Goal: Task Accomplishment & Management: Manage account settings

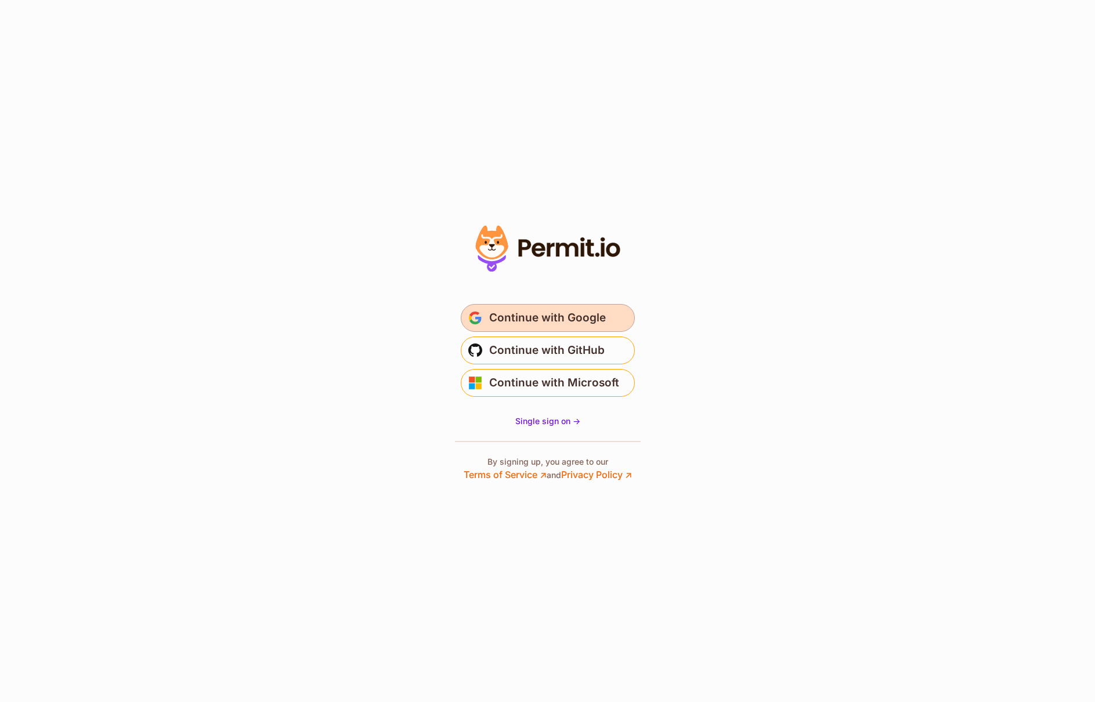
click at [596, 319] on span "Continue with Google" at bounding box center [547, 318] width 117 height 19
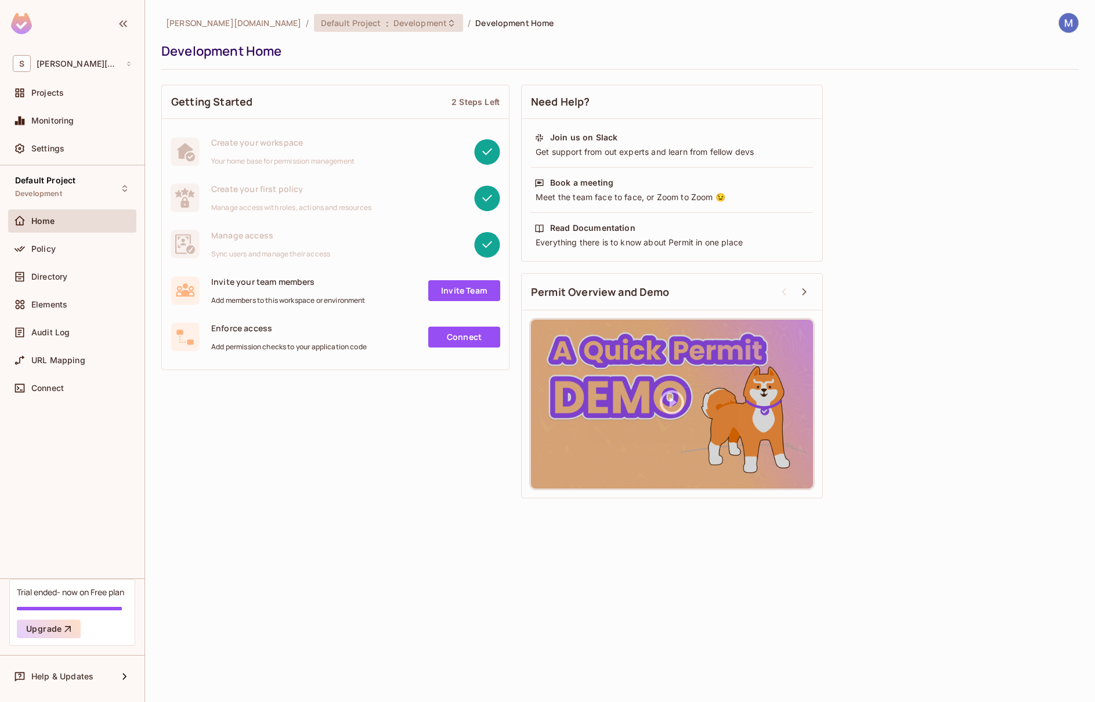
click at [354, 31] on div "Default Project : Development" at bounding box center [389, 23] width 150 height 18
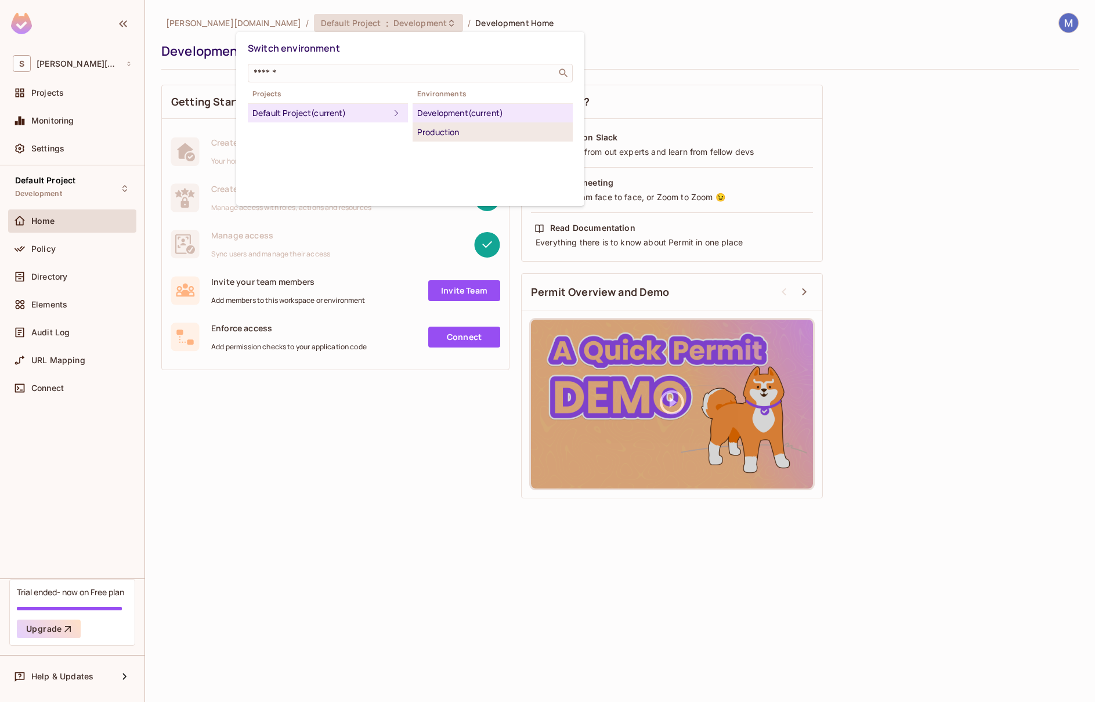
click at [471, 134] on div "Production" at bounding box center [492, 132] width 151 height 14
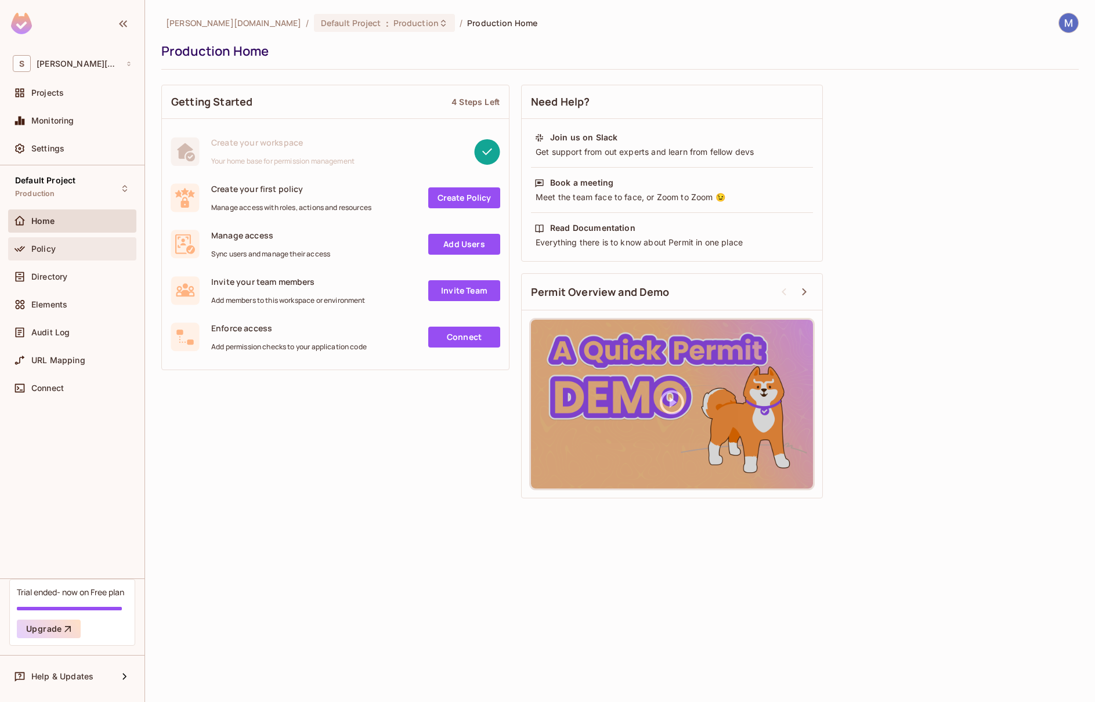
click at [45, 249] on span "Policy" at bounding box center [43, 248] width 24 height 9
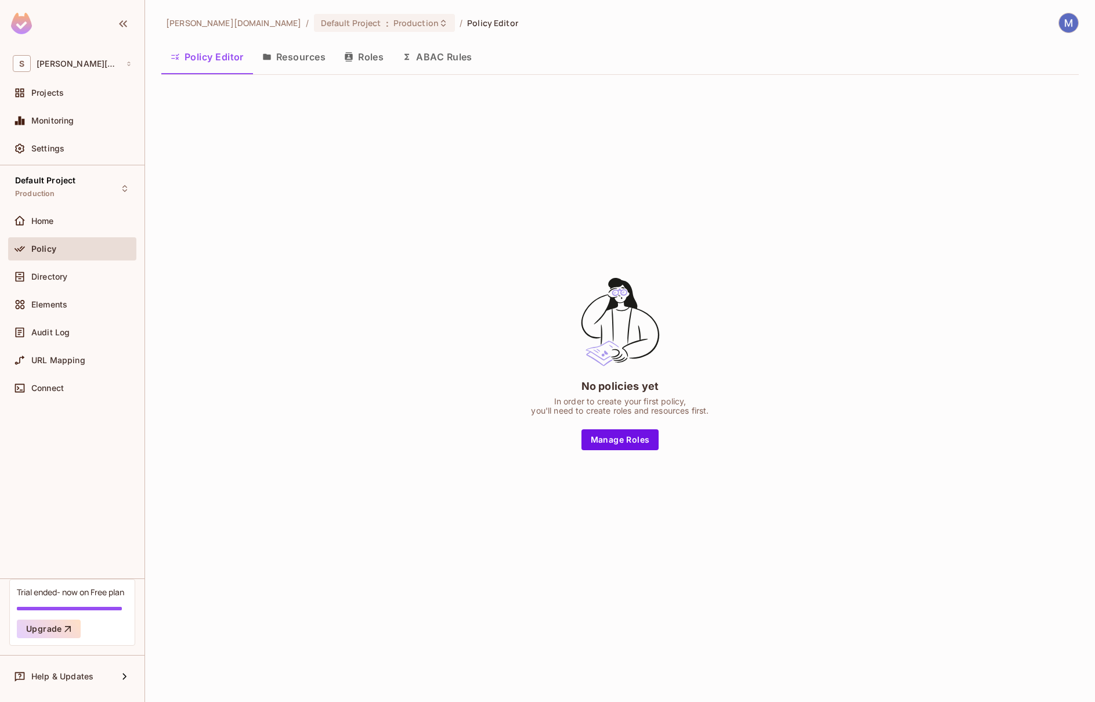
click at [325, 56] on button "Resources" at bounding box center [294, 56] width 82 height 29
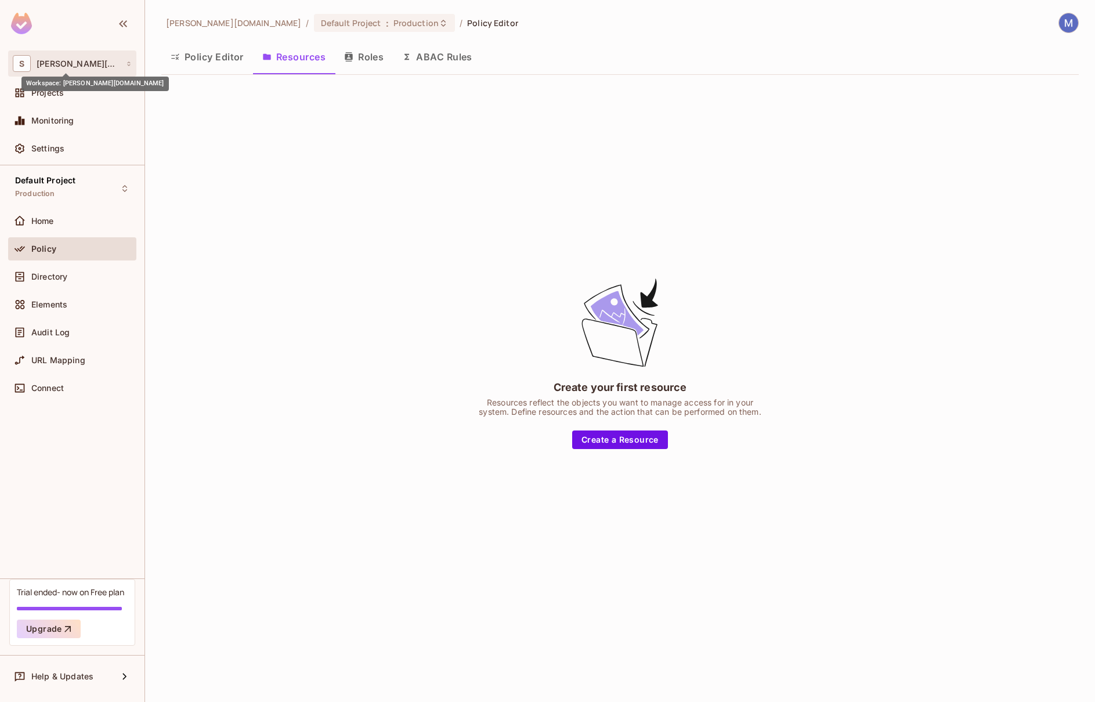
click at [85, 64] on span "smerchek.com" at bounding box center [79, 63] width 84 height 9
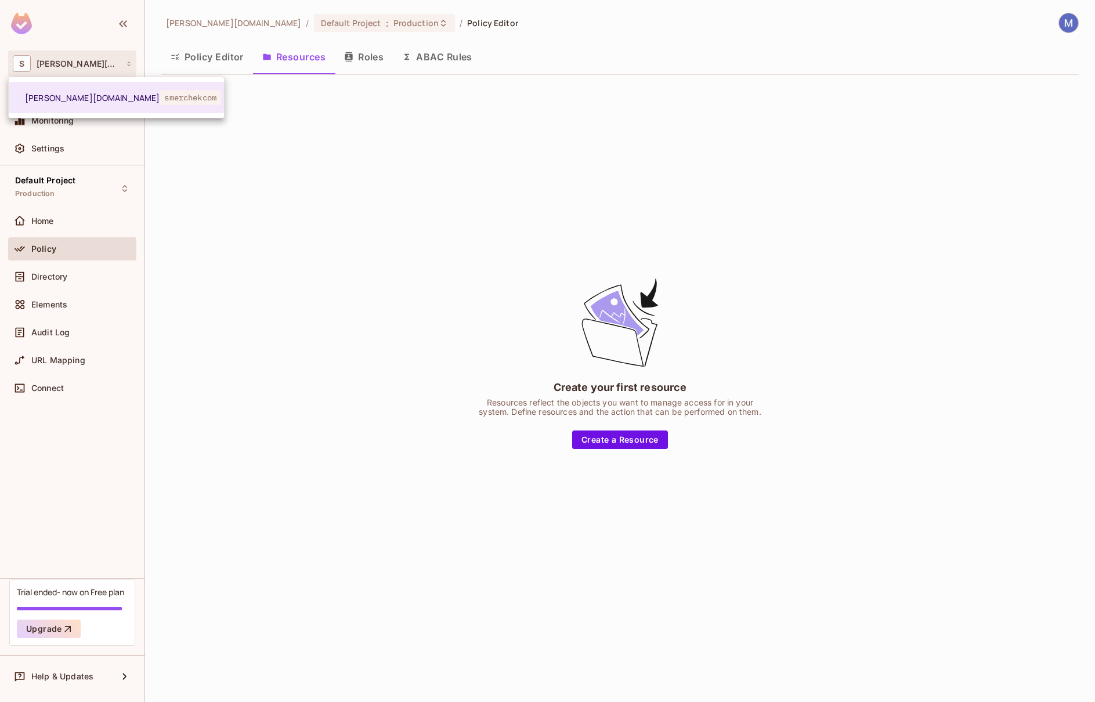
click at [439, 148] on div at bounding box center [547, 351] width 1095 height 702
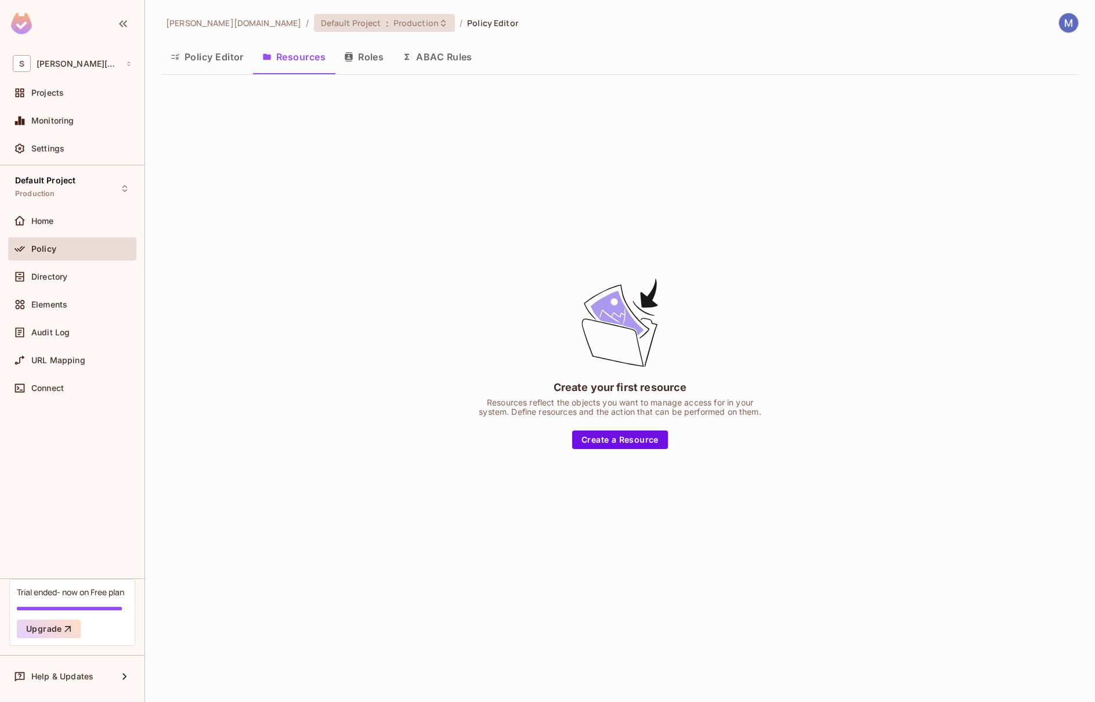
click at [321, 24] on div "Default Project : Production" at bounding box center [377, 22] width 113 height 11
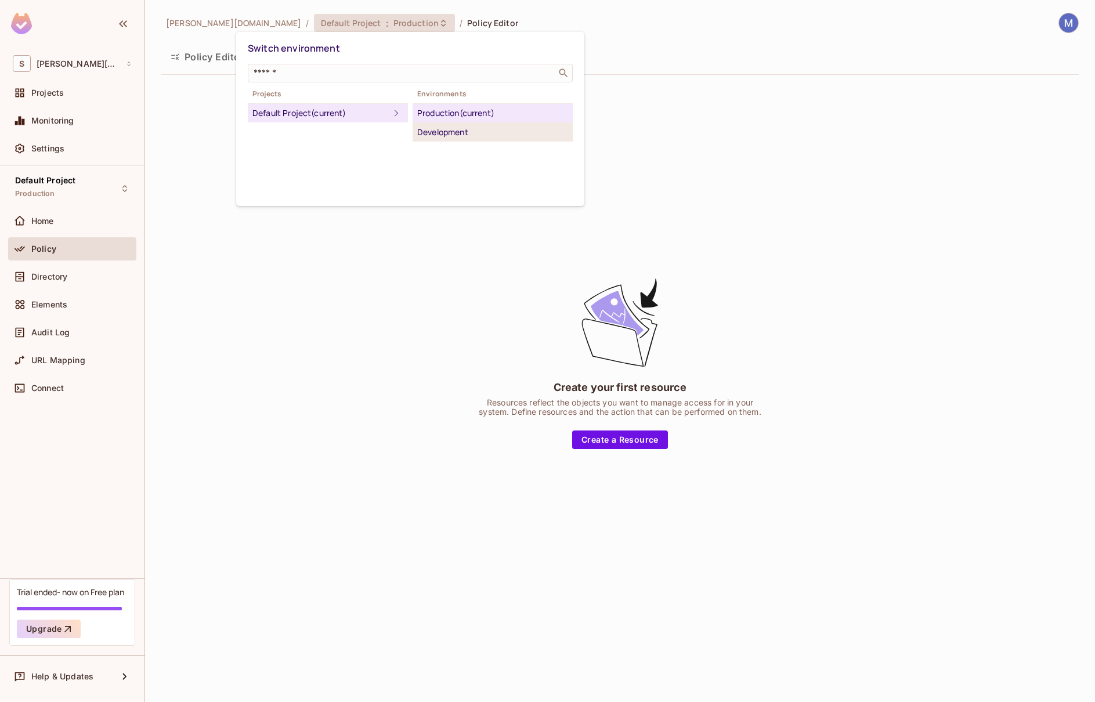
click at [454, 129] on div "Development" at bounding box center [492, 132] width 151 height 14
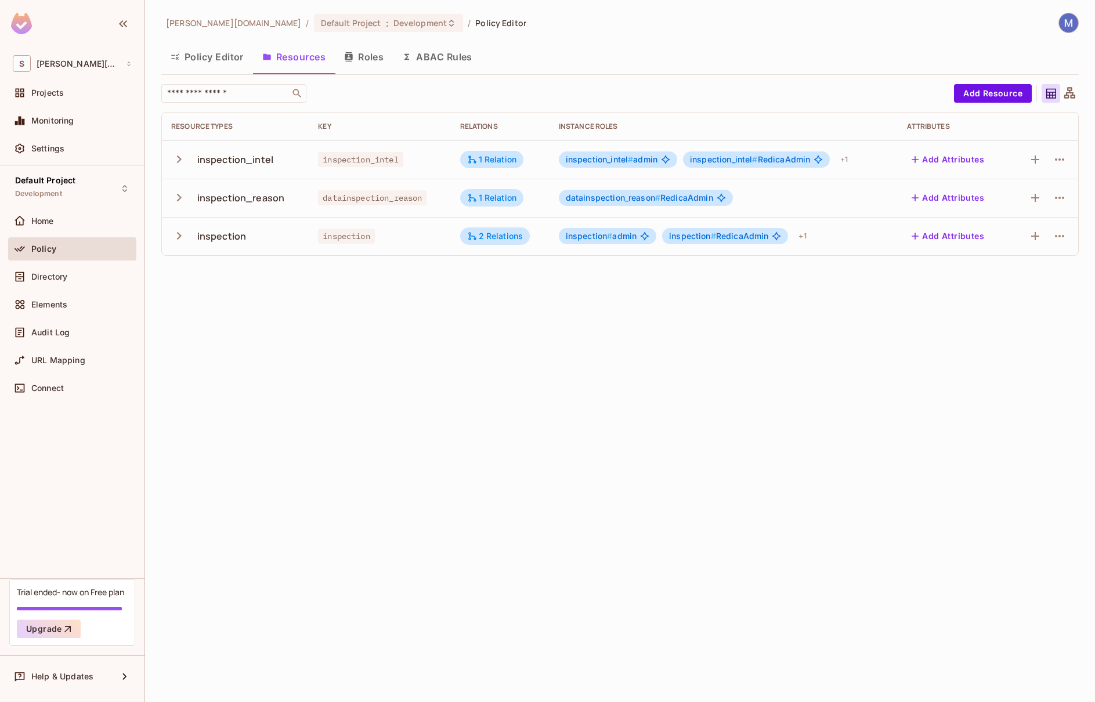
click at [1070, 27] on img at bounding box center [1068, 22] width 19 height 19
click at [1002, 133] on li "Log out" at bounding box center [1071, 126] width 224 height 19
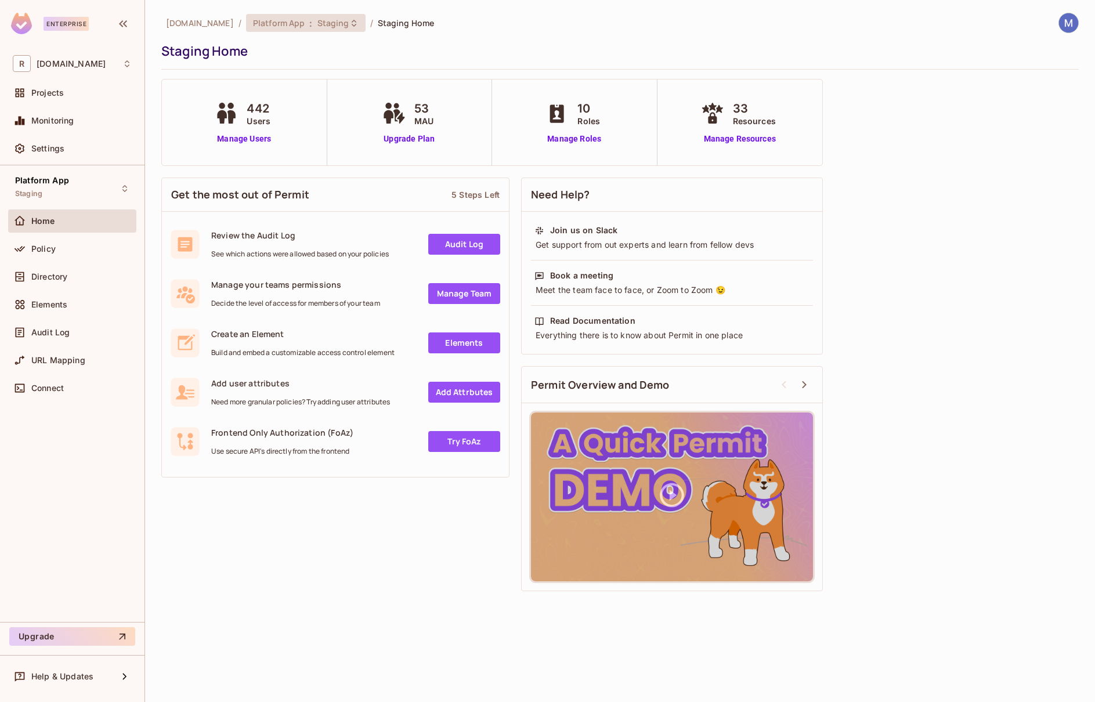
click at [280, 27] on div "Platform App : Staging" at bounding box center [299, 22] width 92 height 11
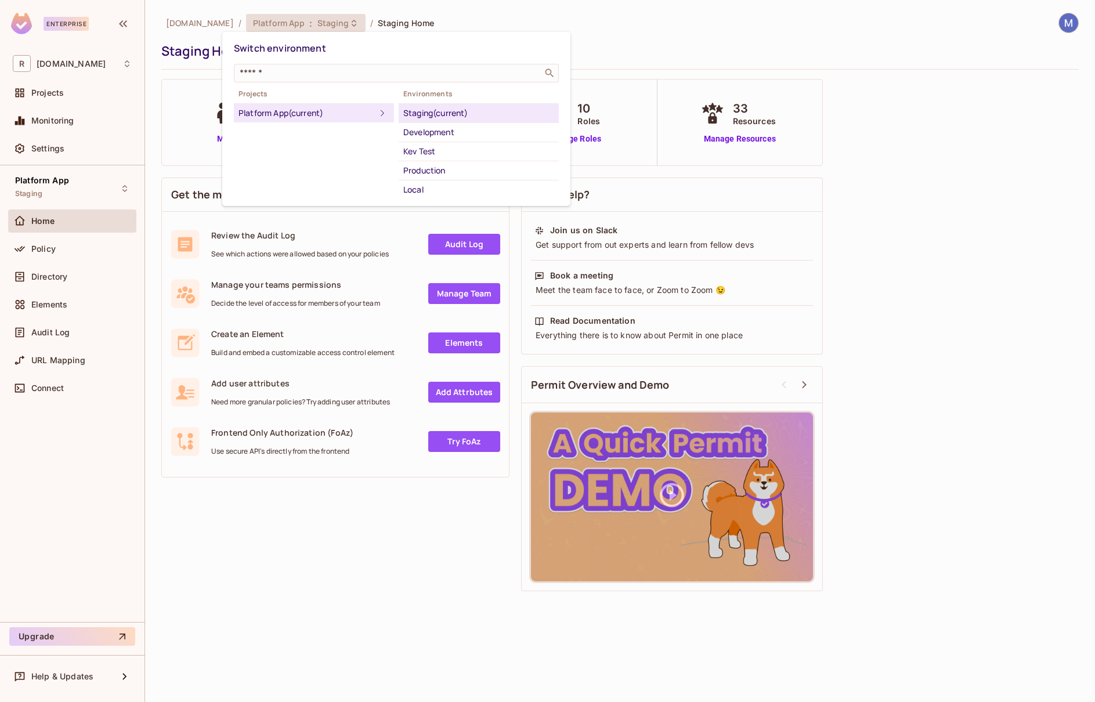
click at [442, 167] on div "Production" at bounding box center [478, 171] width 151 height 14
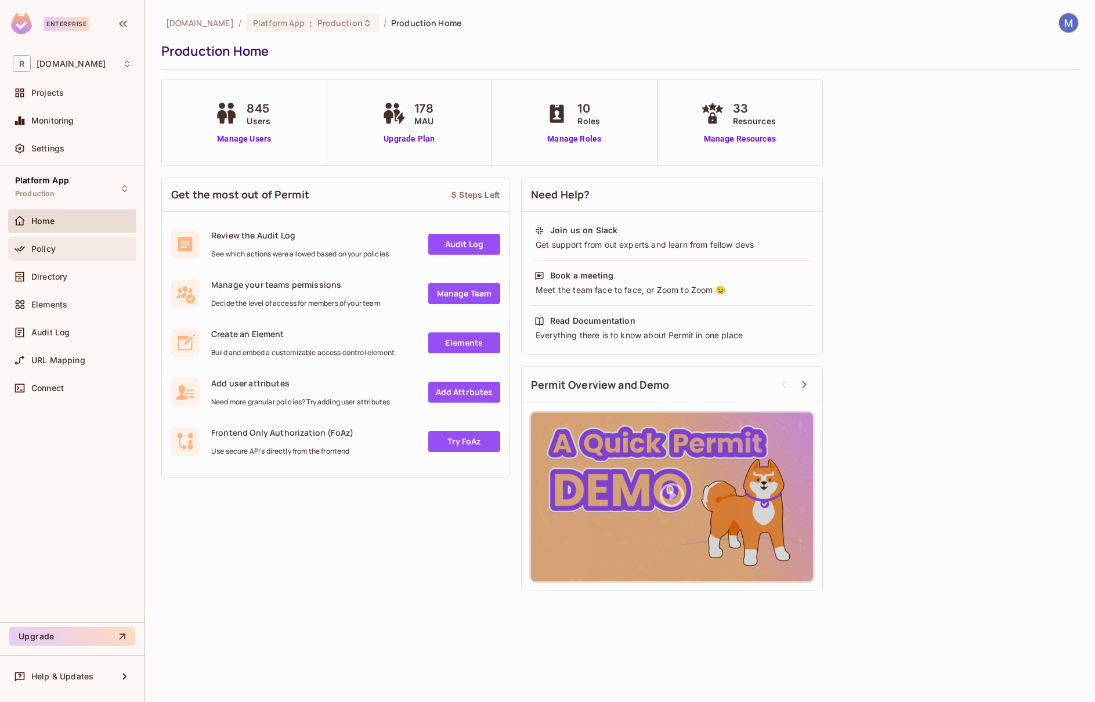
click at [71, 254] on div "Policy" at bounding box center [72, 249] width 119 height 14
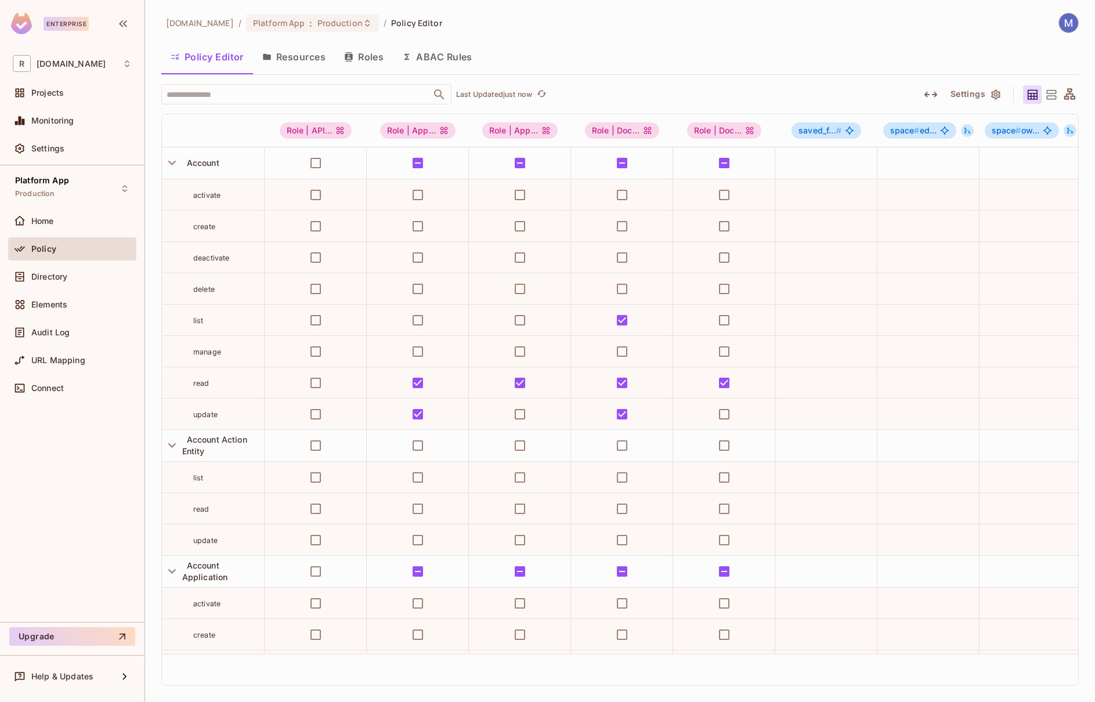
click at [298, 57] on button "Resources" at bounding box center [294, 56] width 82 height 29
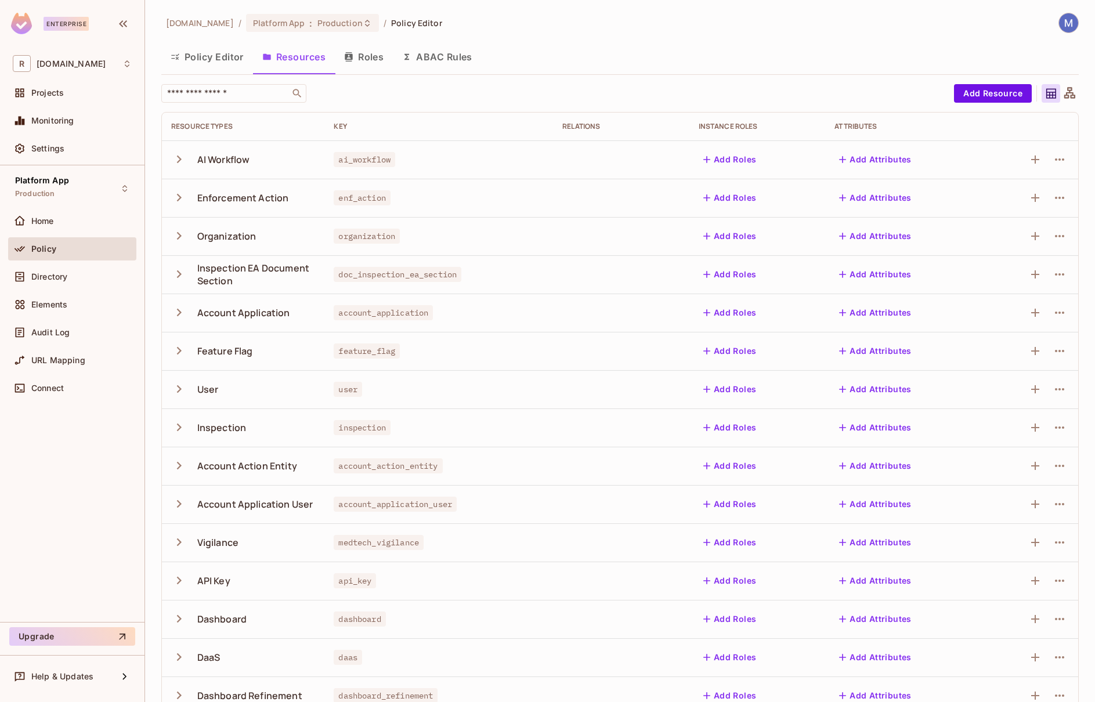
scroll to position [61, 0]
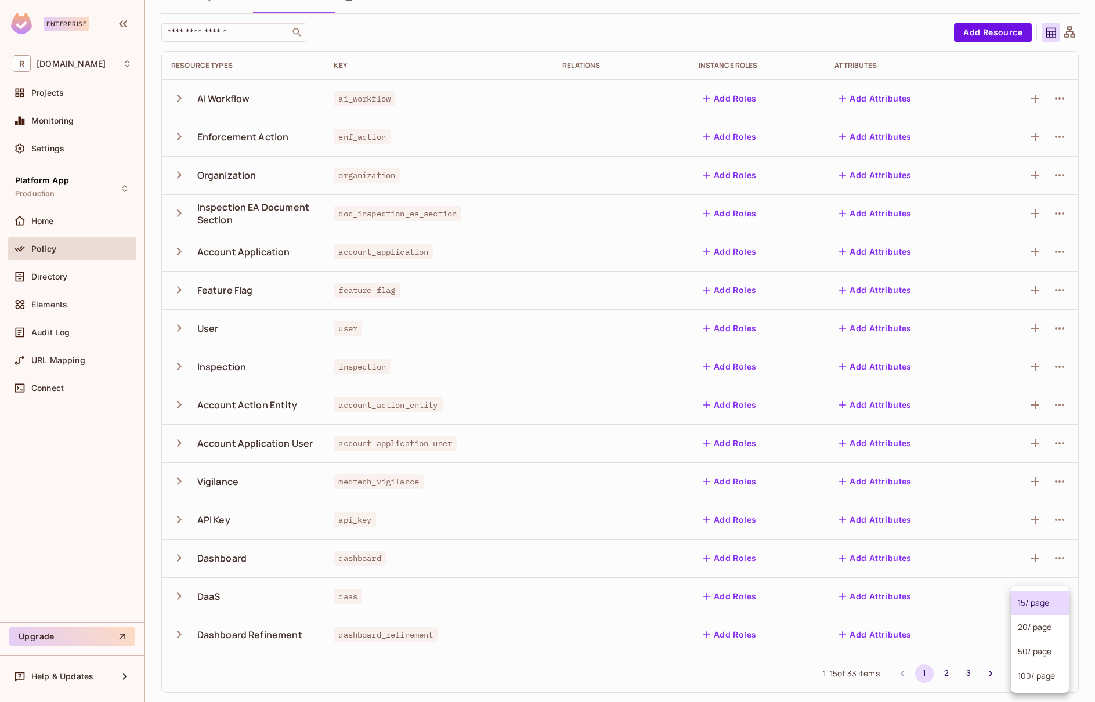
click at [1054, 671] on body "Enterprise R redica.com Projects Monitoring Settings Platform App Production Ho…" at bounding box center [547, 351] width 1095 height 702
click at [1054, 671] on li "100 / page" at bounding box center [1040, 676] width 58 height 24
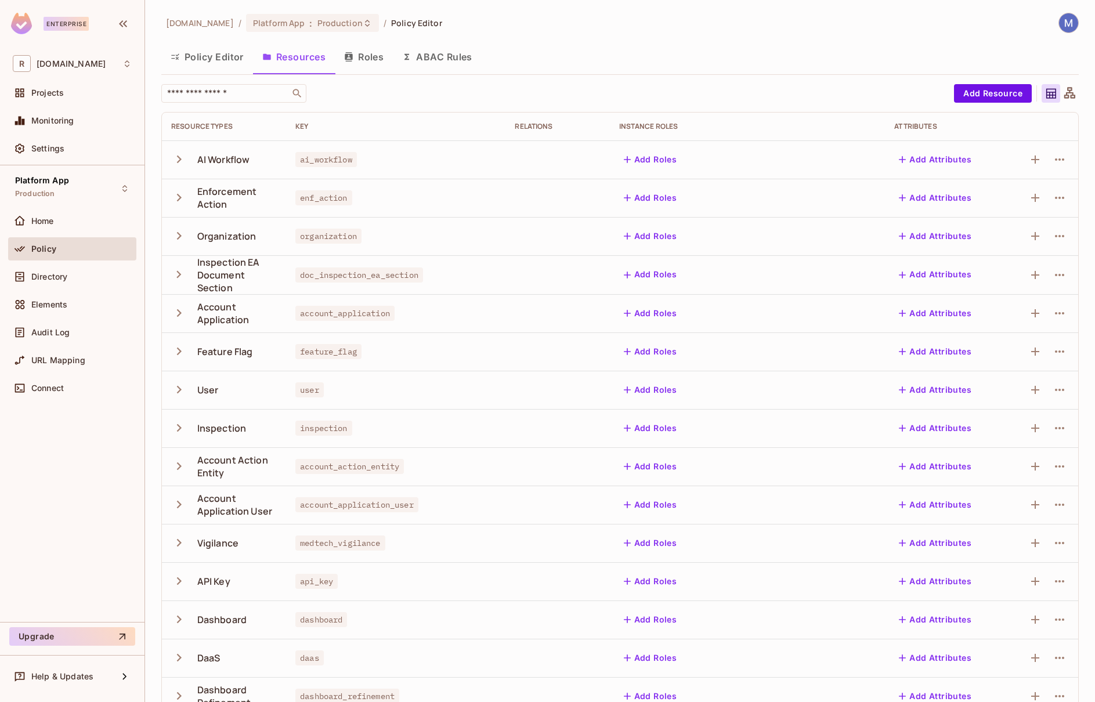
click at [301, 126] on div "Key" at bounding box center [395, 126] width 201 height 9
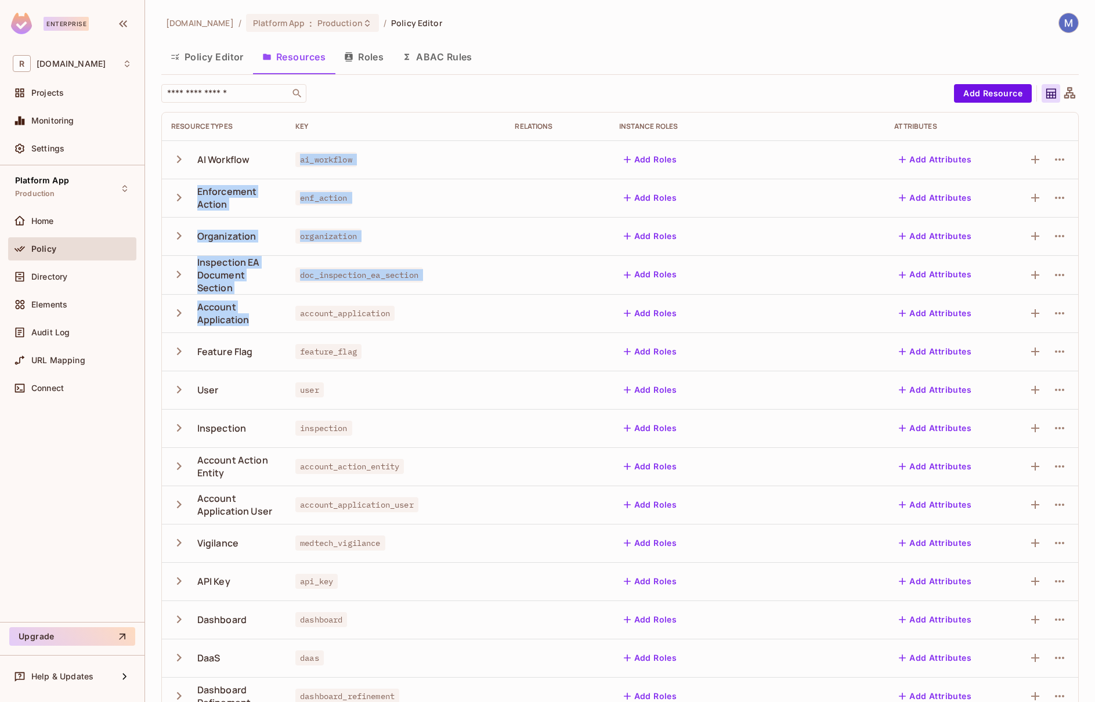
drag, startPoint x: 294, startPoint y: 160, endPoint x: 349, endPoint y: 301, distance: 152.2
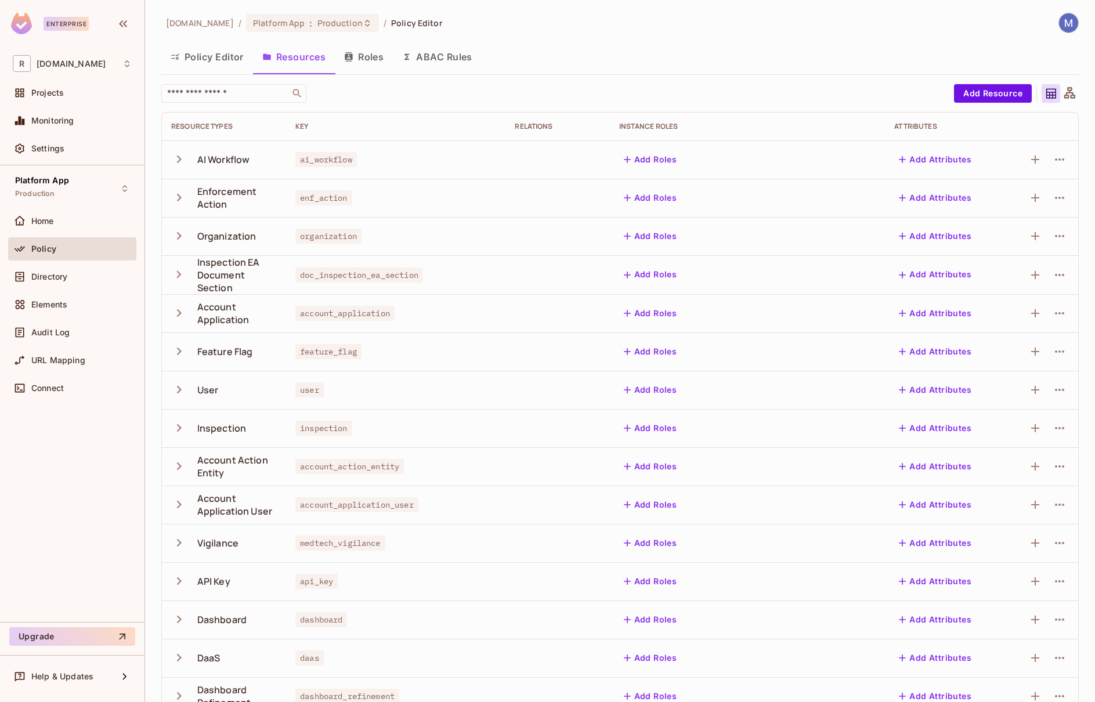
click at [425, 160] on div "ai_workflow" at bounding box center [395, 160] width 201 height 12
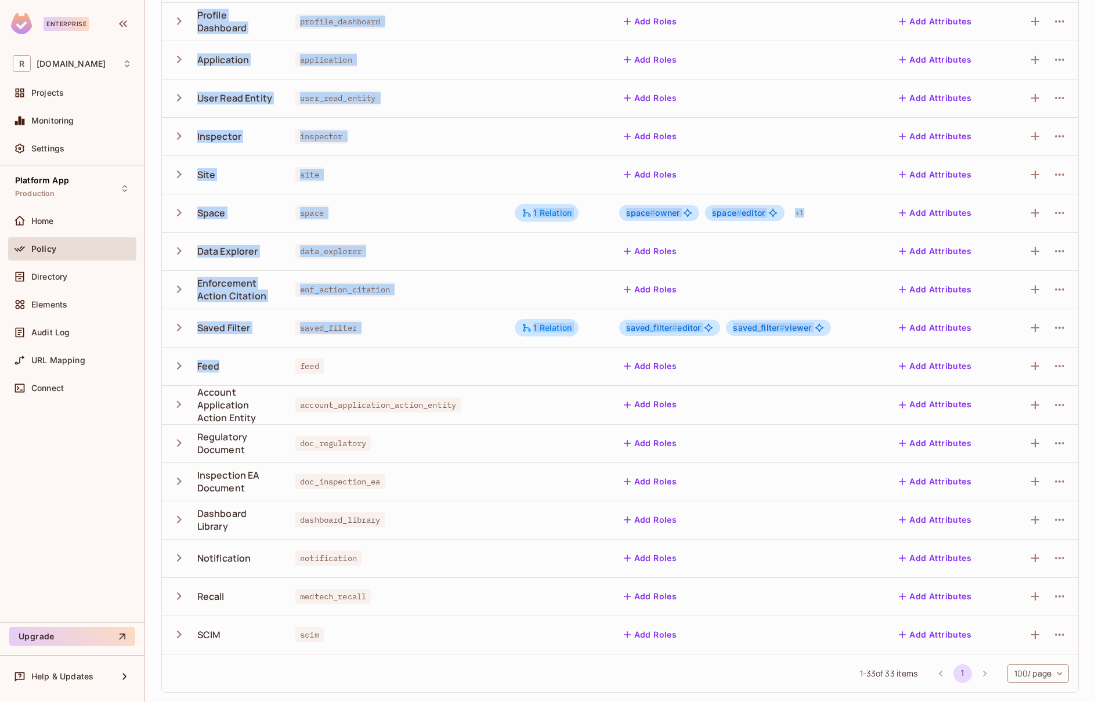
scroll to position [751, 0]
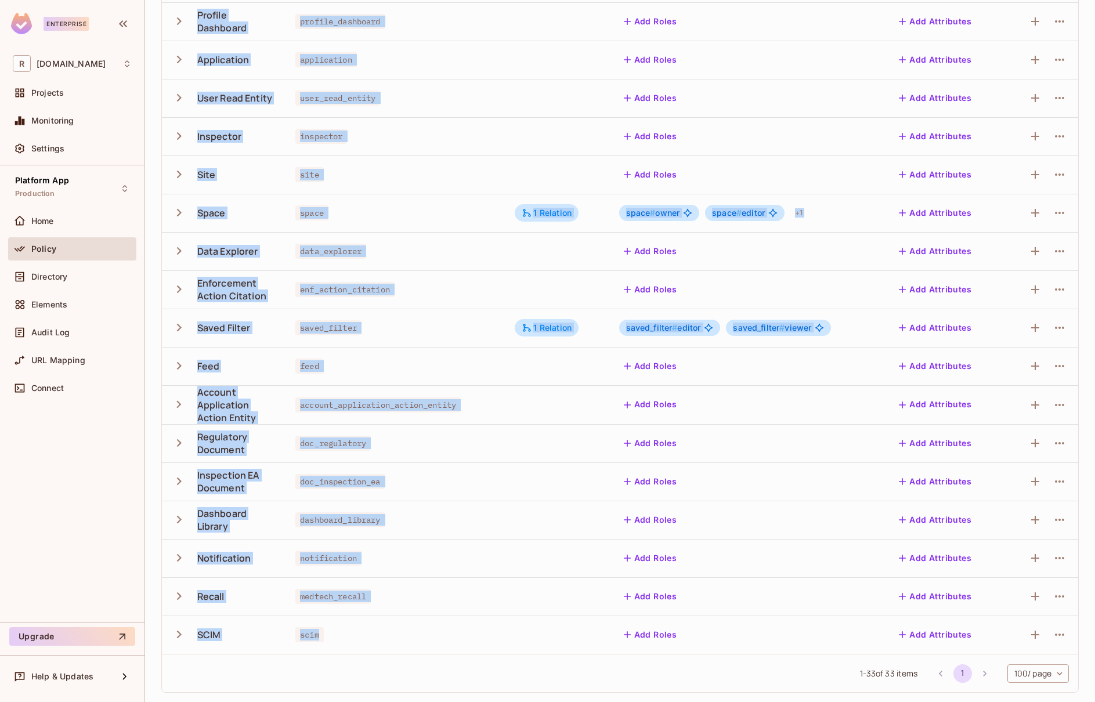
drag, startPoint x: 197, startPoint y: 156, endPoint x: 315, endPoint y: 644, distance: 501.5
click at [315, 644] on tbody "AI Workflow ai_workflow Add Roles Add Attributes Enforcement Action enf_action …" at bounding box center [620, 21] width 916 height 1265
copy tbody "AI Workflow ai_workflow Add Roles Add Attributes Enforcement Action enf_action …"
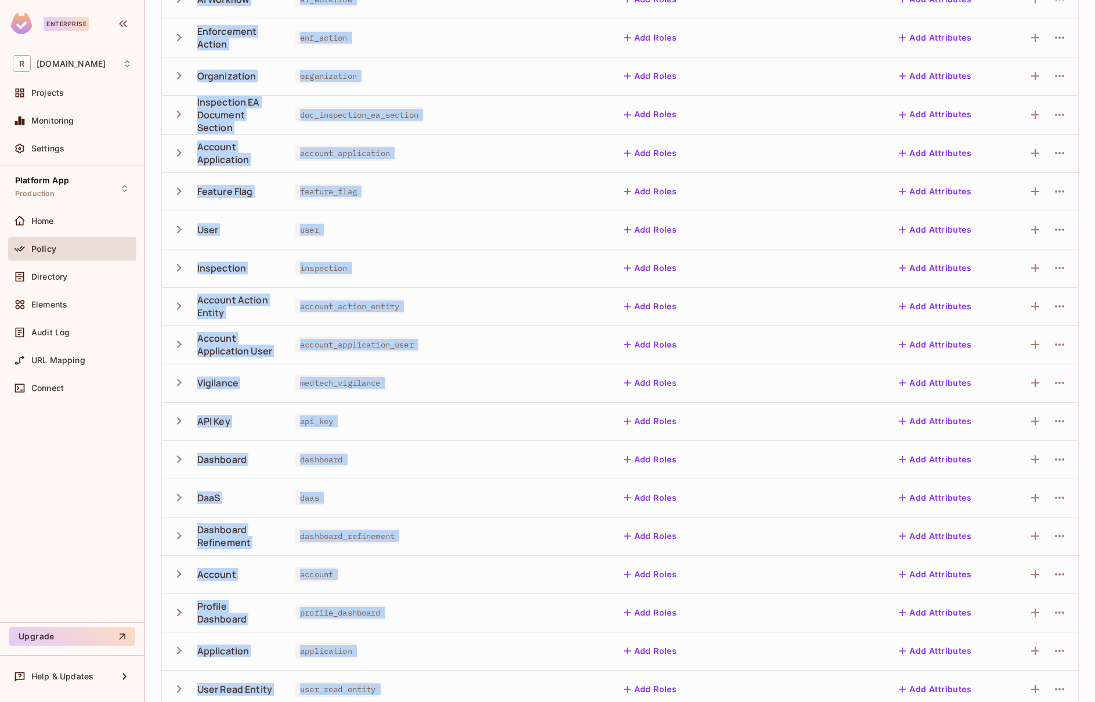
scroll to position [0, 0]
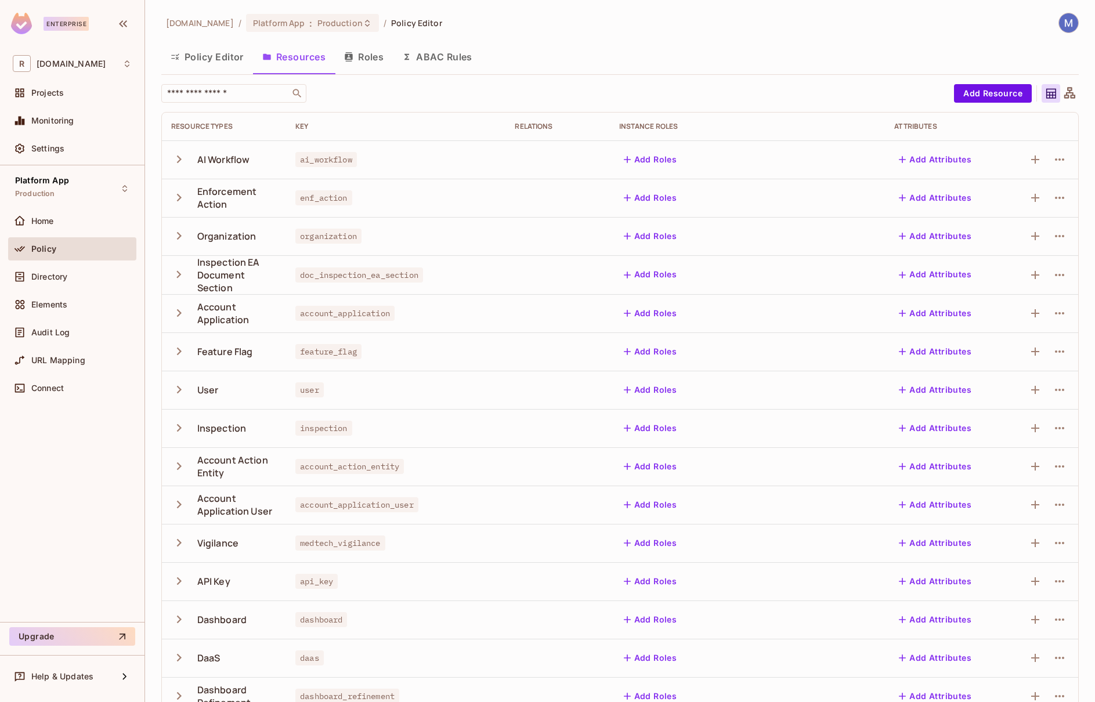
drag, startPoint x: 211, startPoint y: 127, endPoint x: 231, endPoint y: 126, distance: 20.3
click at [211, 127] on div "Resource Types" at bounding box center [224, 126] width 106 height 9
click at [295, 127] on div "Key" at bounding box center [395, 126] width 201 height 9
click at [374, 62] on button "Roles" at bounding box center [364, 56] width 58 height 29
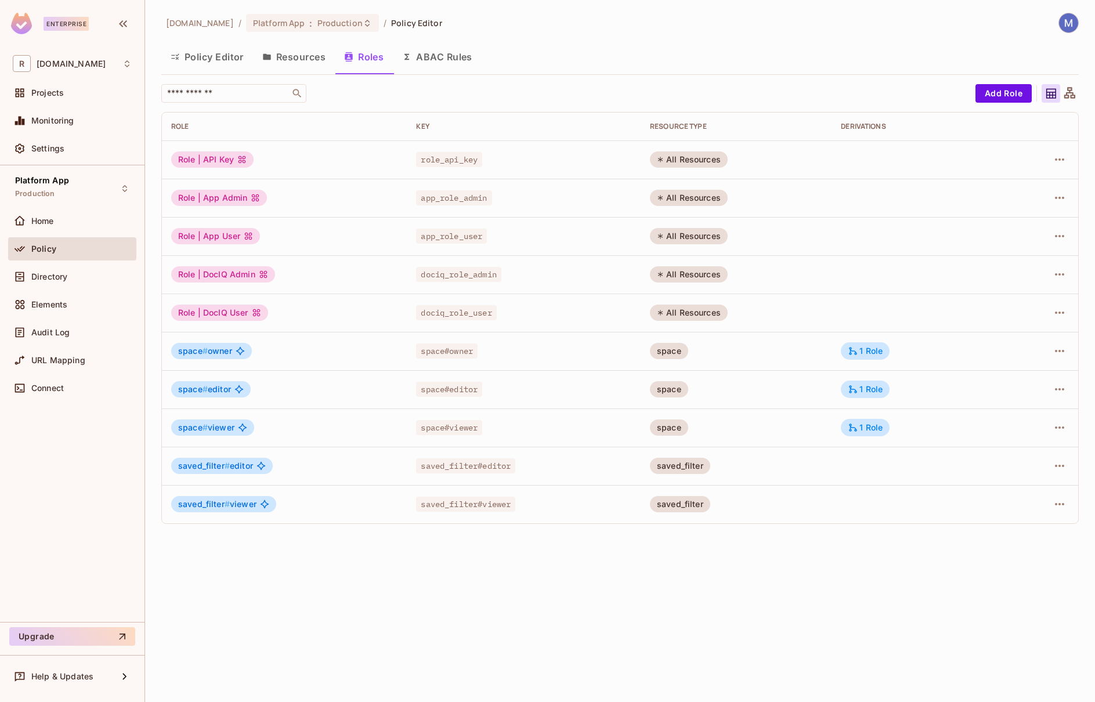
click at [423, 62] on button "ABAC Rules" at bounding box center [437, 56] width 89 height 29
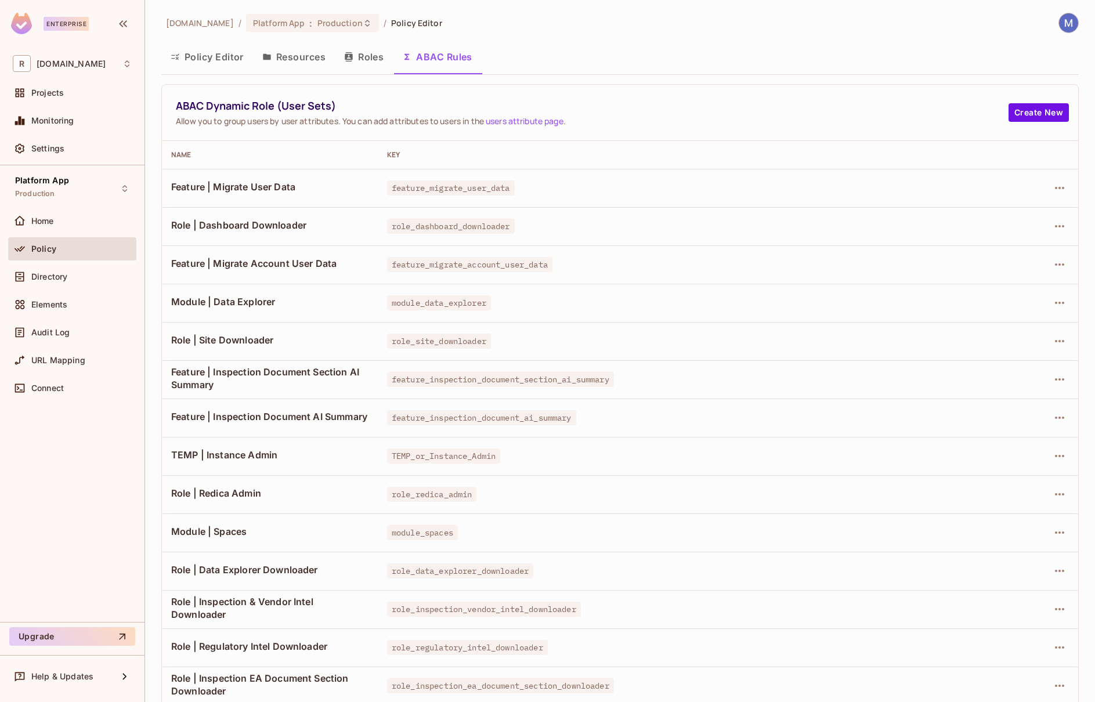
click at [294, 61] on button "Resources" at bounding box center [294, 56] width 82 height 29
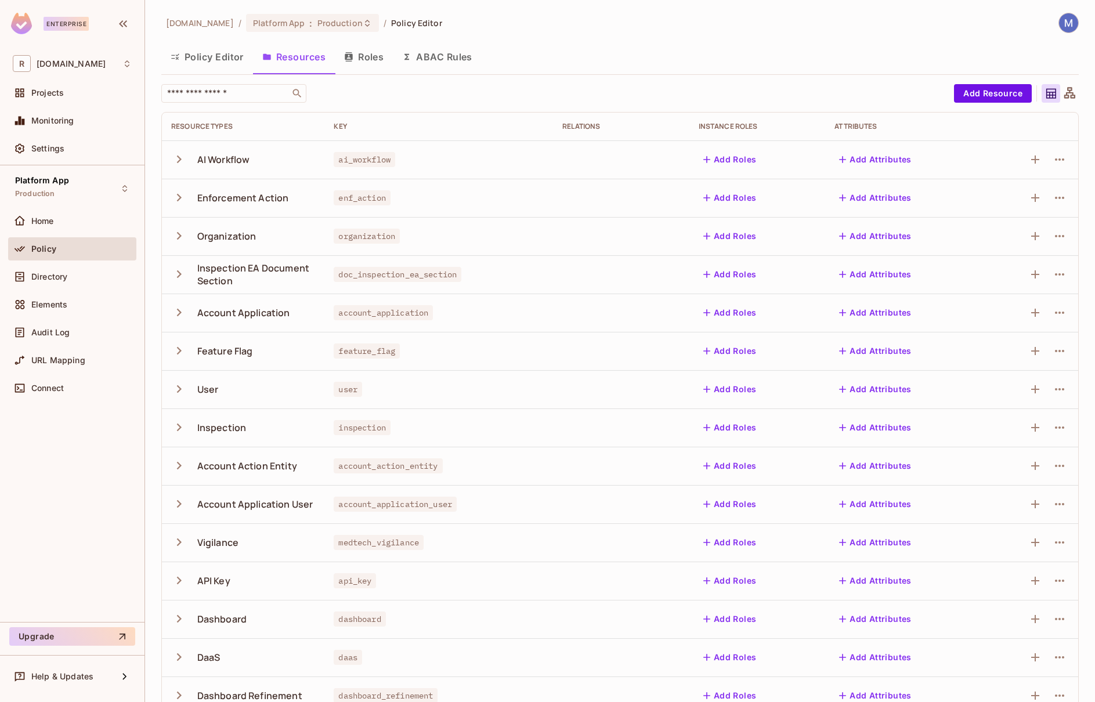
click at [238, 63] on button "Policy Editor" at bounding box center [207, 56] width 92 height 29
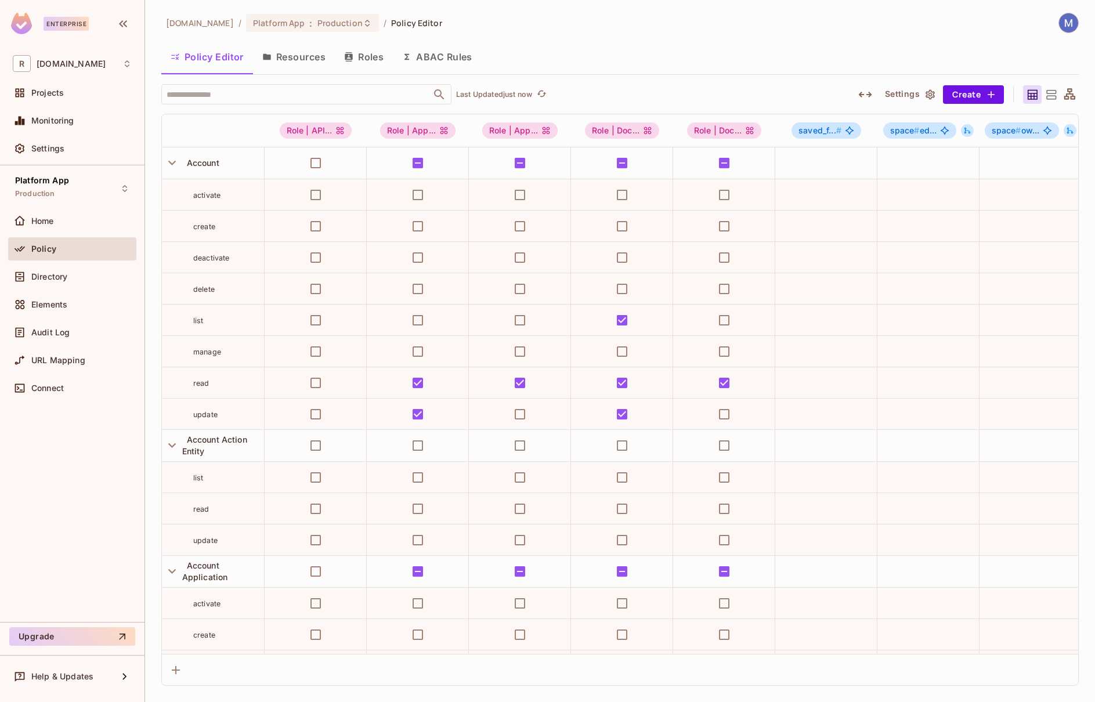
click at [1050, 96] on icon at bounding box center [1051, 95] width 15 height 15
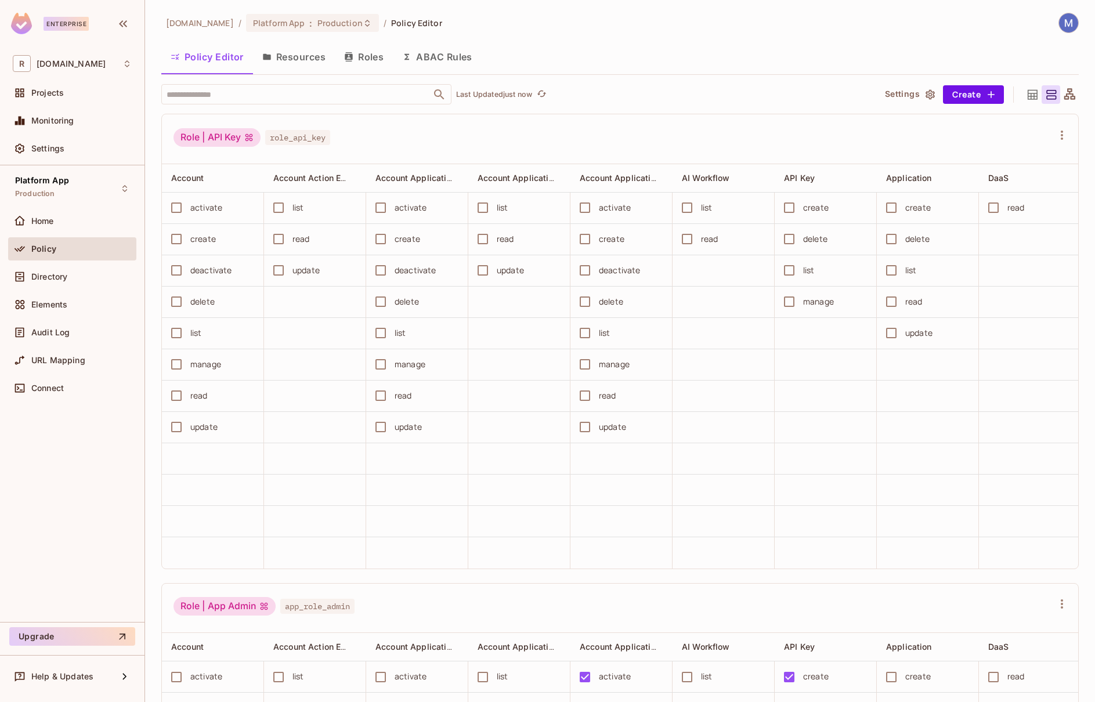
click at [1075, 97] on icon at bounding box center [1069, 93] width 11 height 11
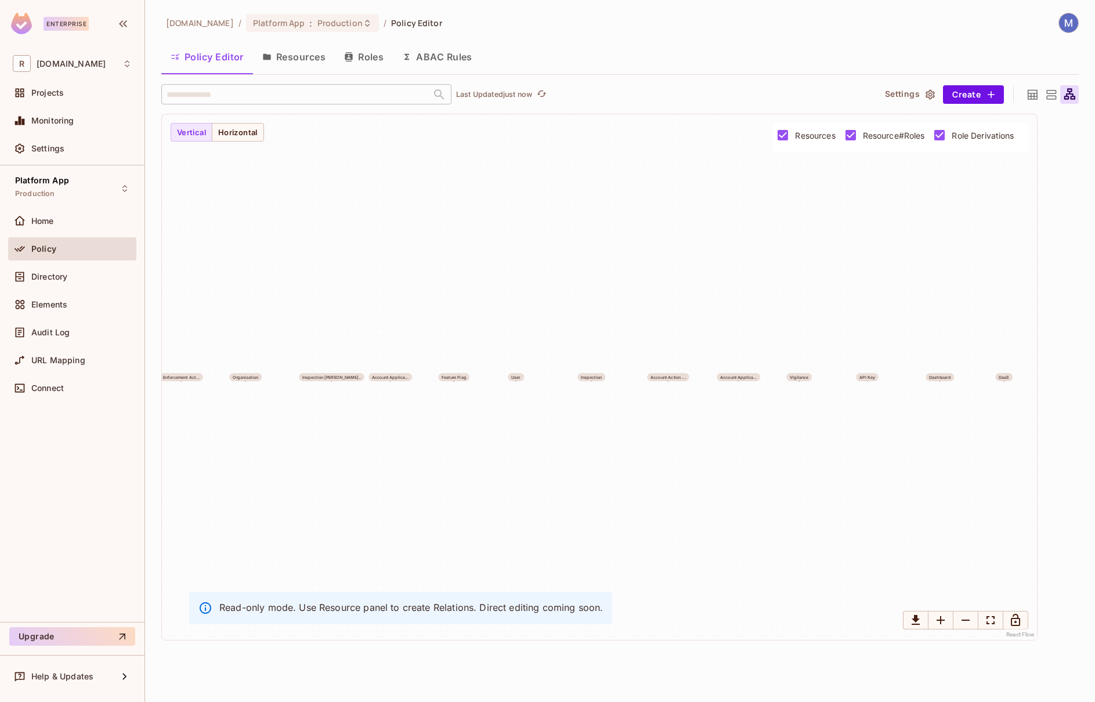
click at [1038, 96] on icon at bounding box center [1032, 95] width 15 height 15
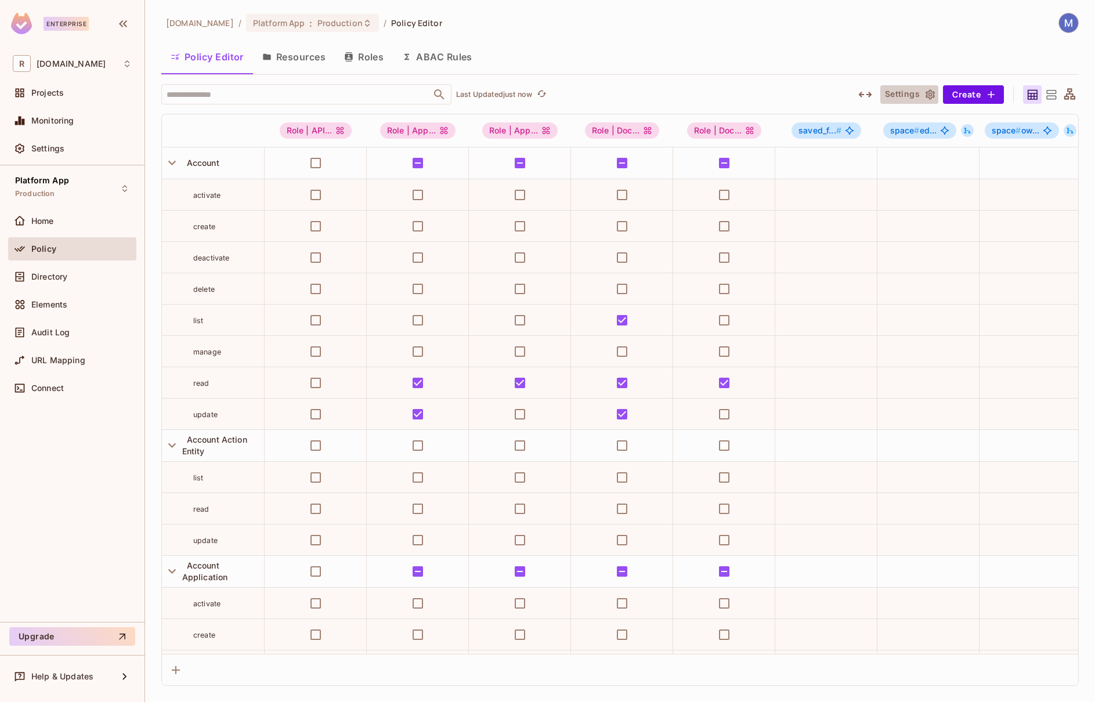
click at [928, 96] on icon "button" at bounding box center [930, 95] width 12 height 12
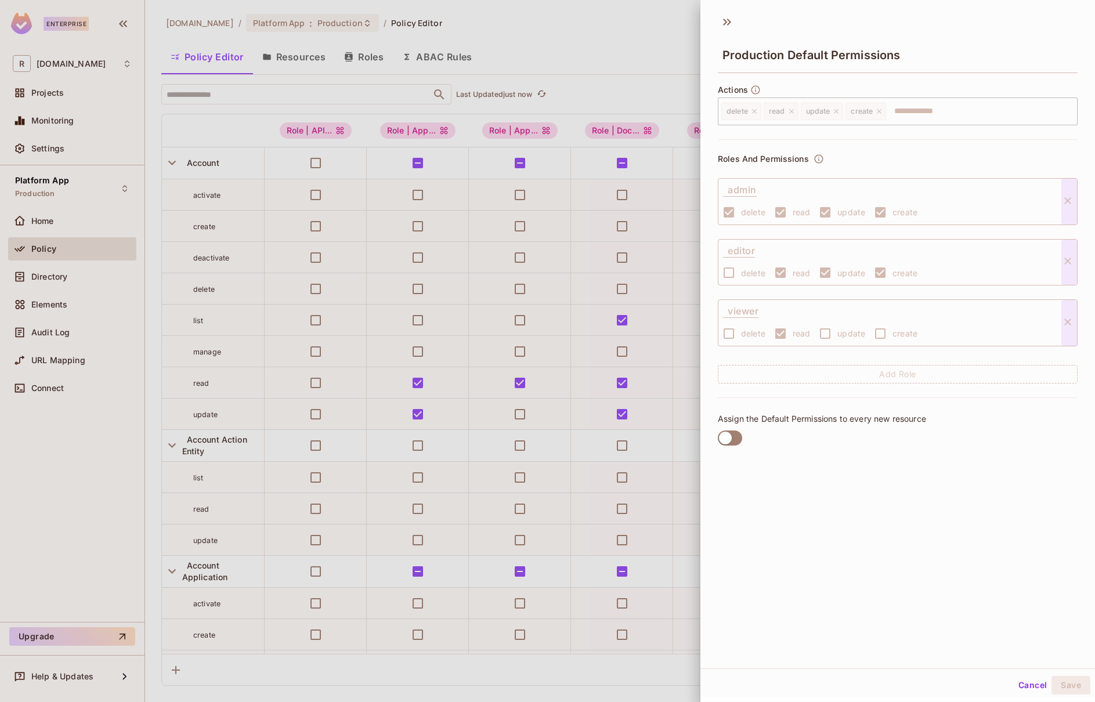
scroll to position [2, 0]
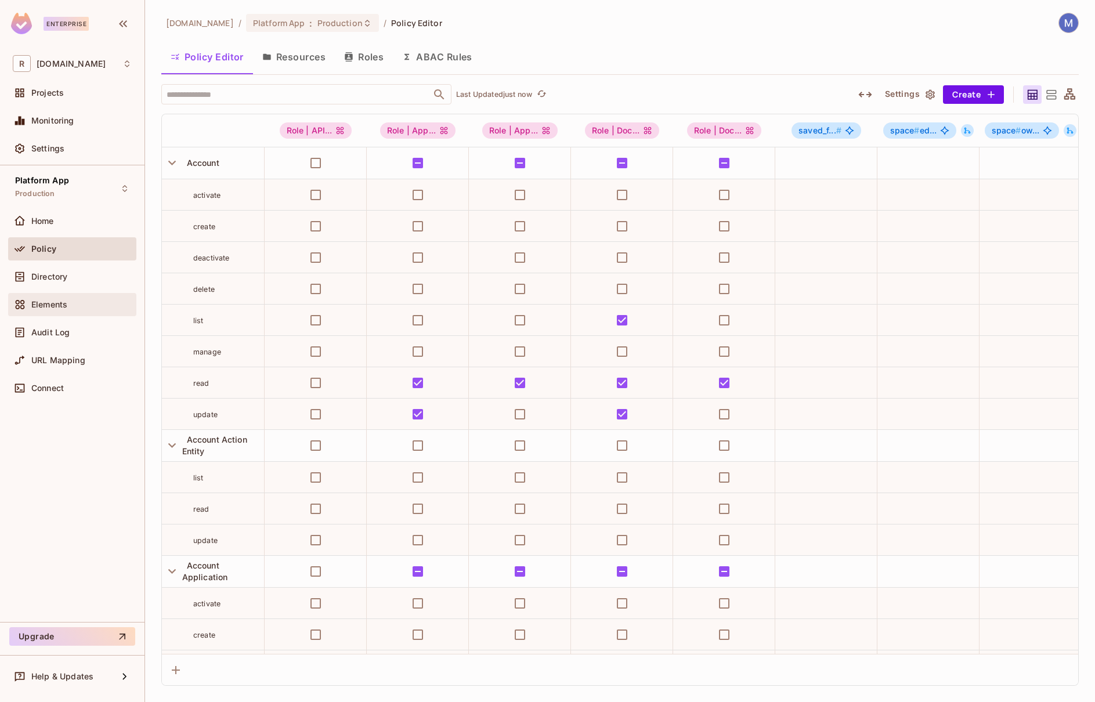
click at [113, 307] on div "Elements" at bounding box center [81, 304] width 100 height 9
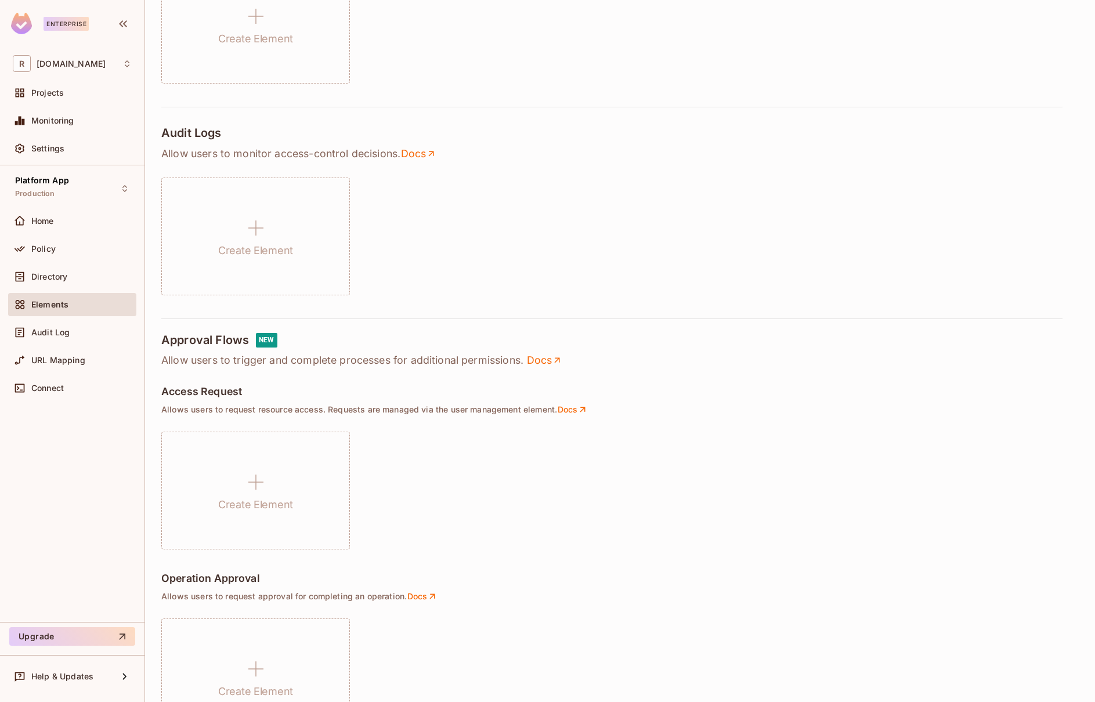
scroll to position [591, 0]
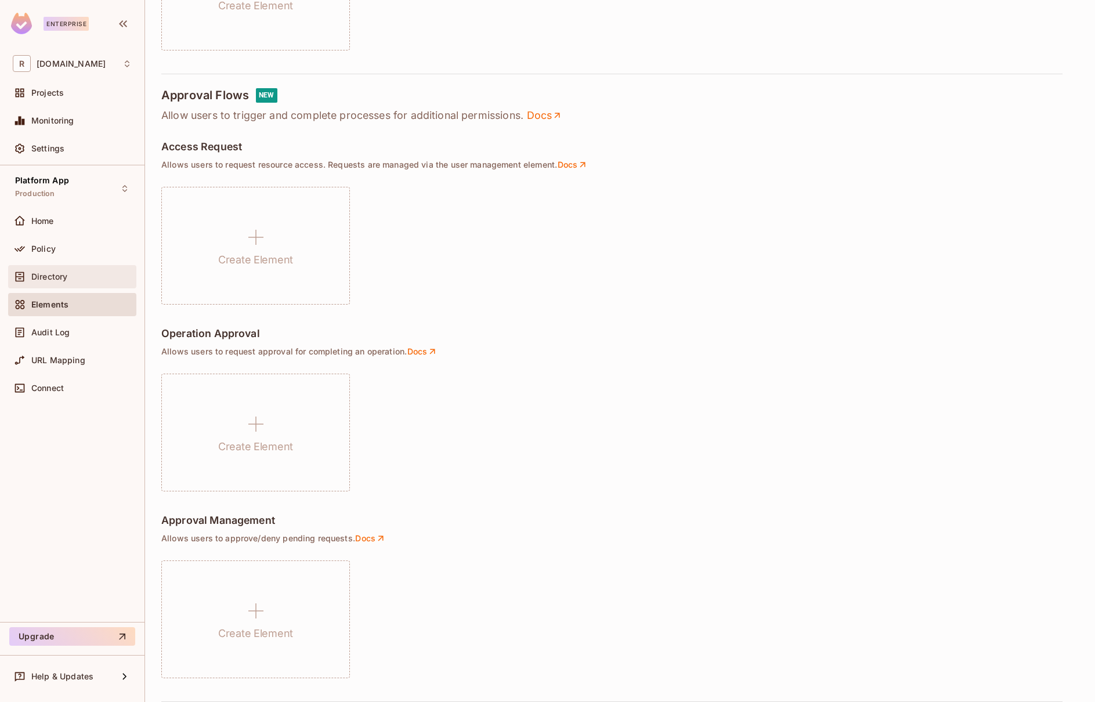
click at [62, 274] on span "Directory" at bounding box center [49, 276] width 36 height 9
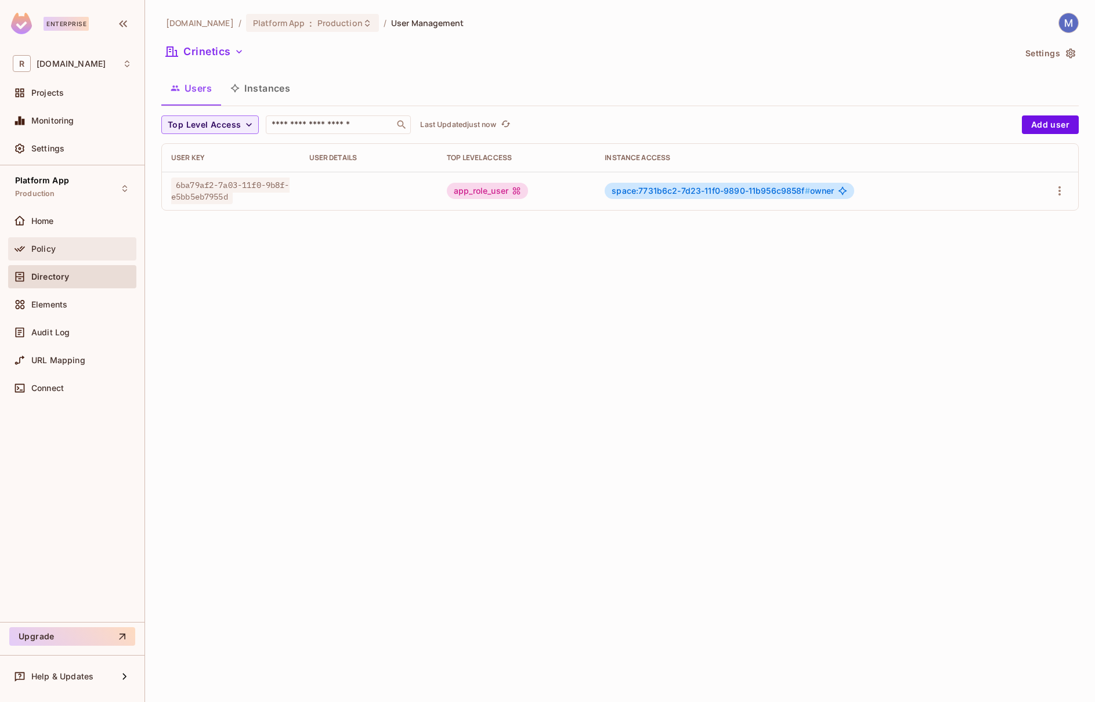
click at [68, 254] on div "Policy" at bounding box center [72, 249] width 119 height 14
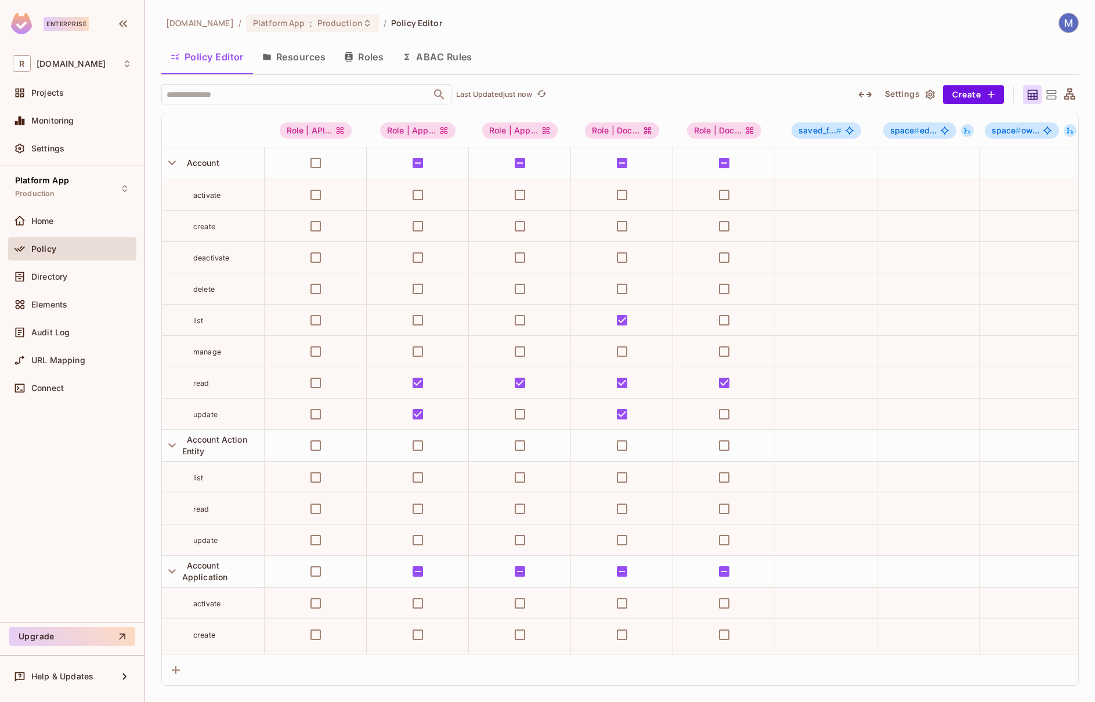
click at [1072, 24] on img at bounding box center [1068, 22] width 19 height 19
click at [920, 27] on div at bounding box center [547, 351] width 1095 height 702
click at [125, 63] on icon at bounding box center [126, 63] width 9 height 9
click at [125, 63] on div at bounding box center [547, 351] width 1095 height 702
click at [108, 143] on div "Settings" at bounding box center [72, 149] width 119 height 14
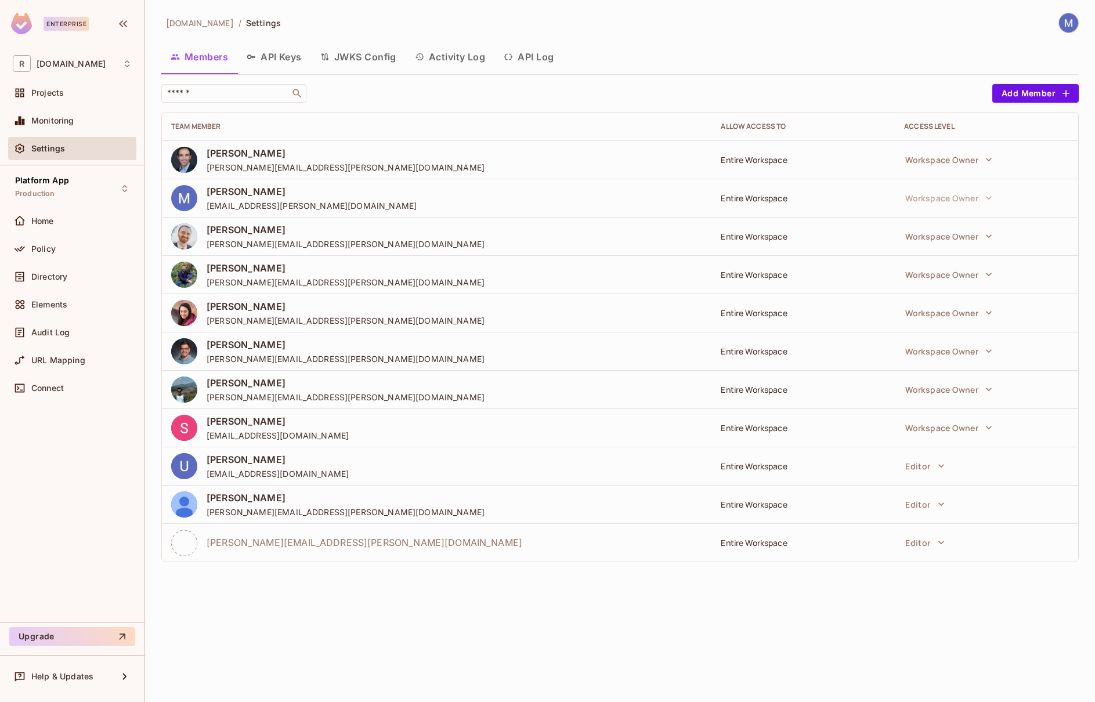
click at [545, 63] on button "API Log" at bounding box center [528, 56] width 68 height 29
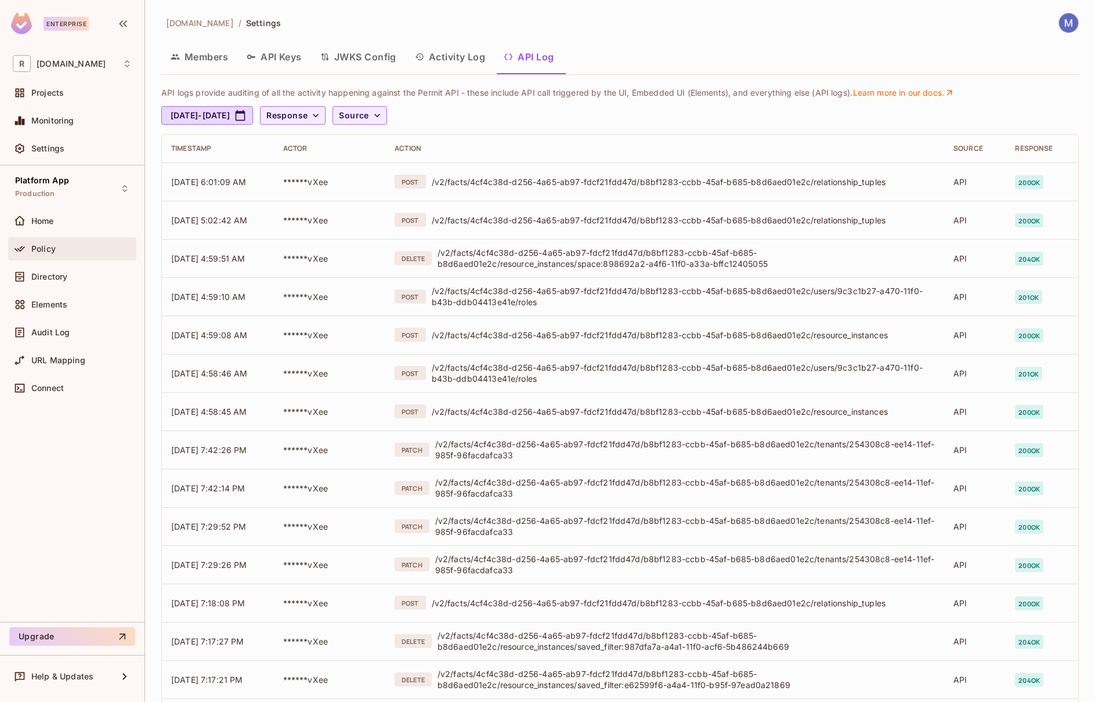
click at [105, 245] on div "Policy" at bounding box center [81, 248] width 100 height 9
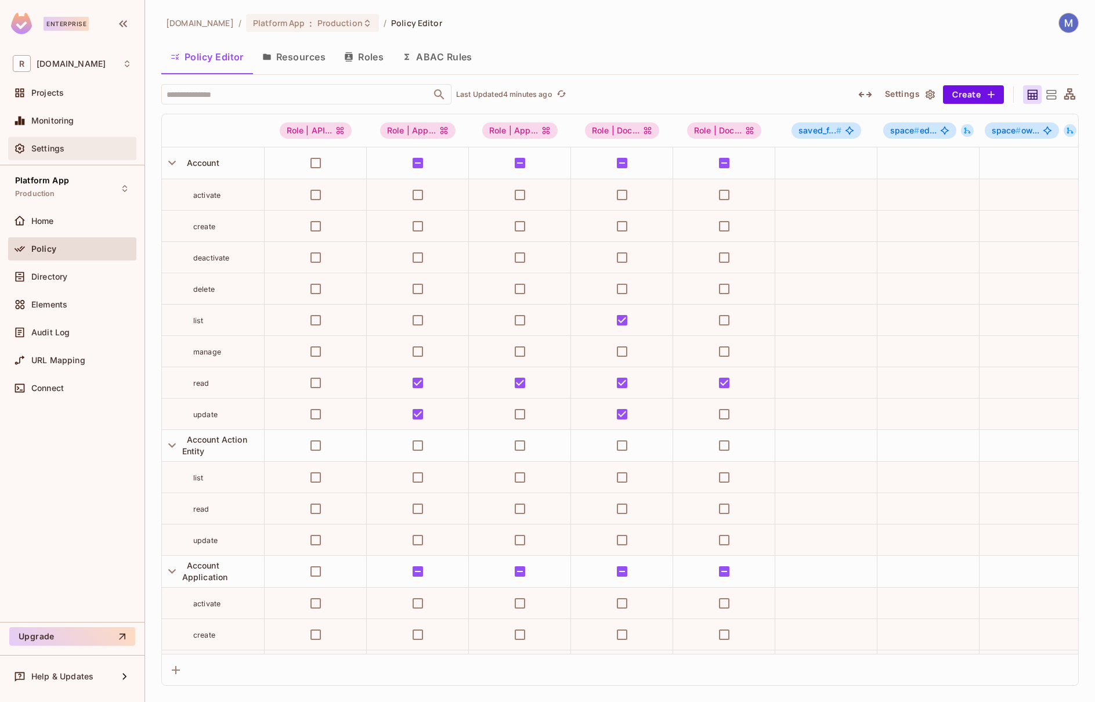
click at [68, 142] on div "Settings" at bounding box center [72, 149] width 119 height 14
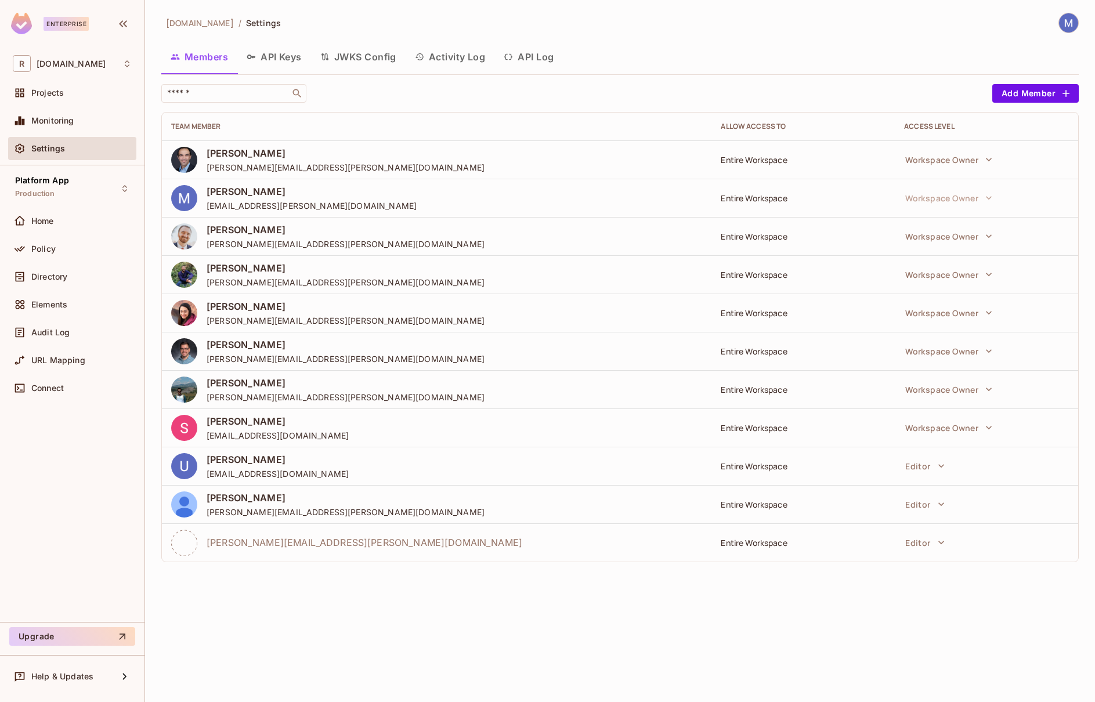
click at [270, 48] on button "API Keys" at bounding box center [274, 56] width 74 height 29
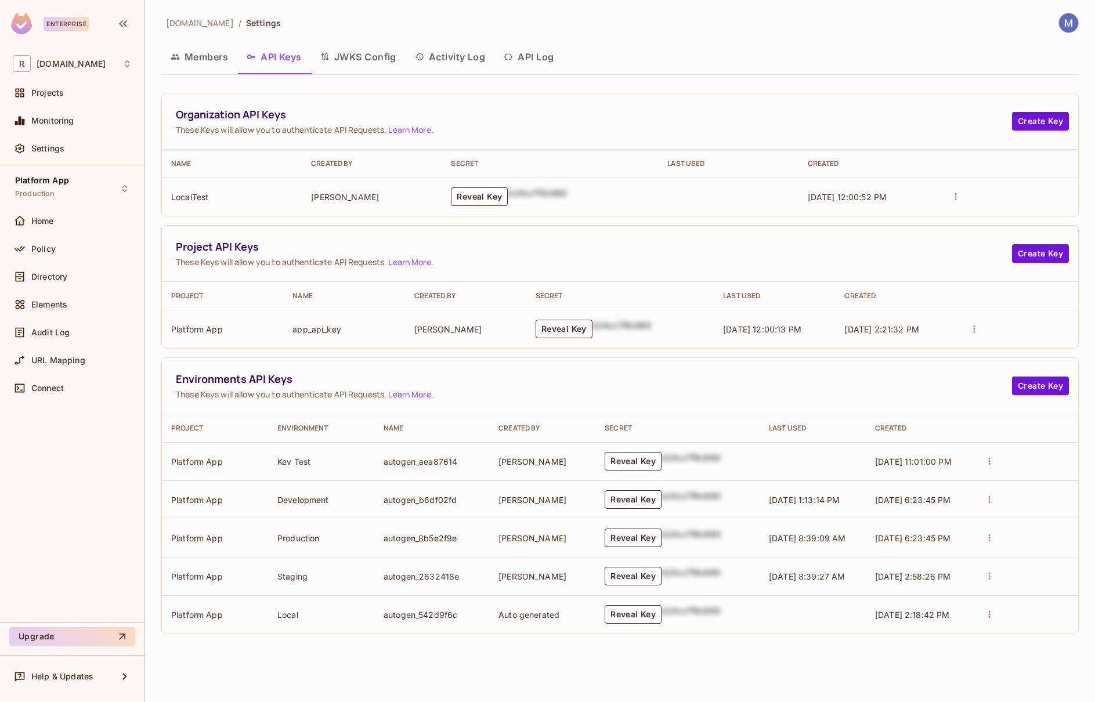
click at [569, 329] on button "Reveal Key" at bounding box center [564, 329] width 57 height 19
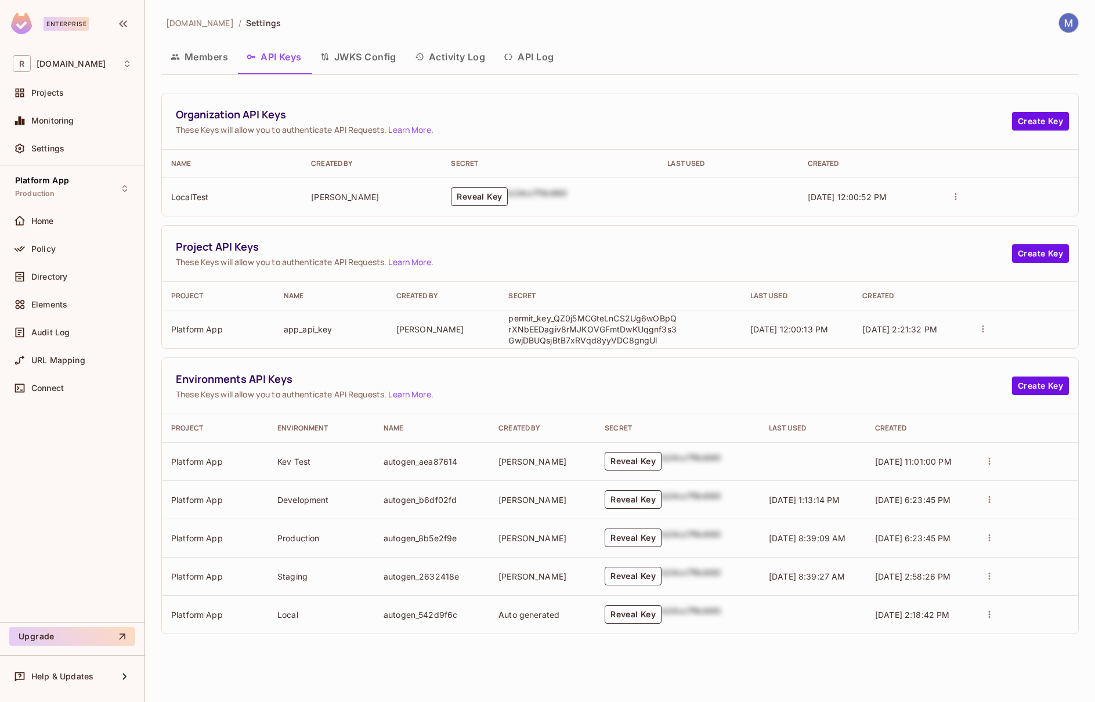
click at [584, 321] on p "permit_key_QZ0j5MCGteLnCS2Ug6wOBpQrXNbEEDagiv8rMJKOVGFmtDwKUqgnf3s3GwjDBUQsjBtB…" at bounding box center [592, 329] width 168 height 33
copy p "permit_key_QZ0j5MCGteLnCS2Ug6wOBpQrXNbEEDagiv8rMJKOVGFmtDwKUqgnf3s3GwjDBUQsjBtB…"
click at [66, 245] on div "Policy" at bounding box center [81, 248] width 100 height 9
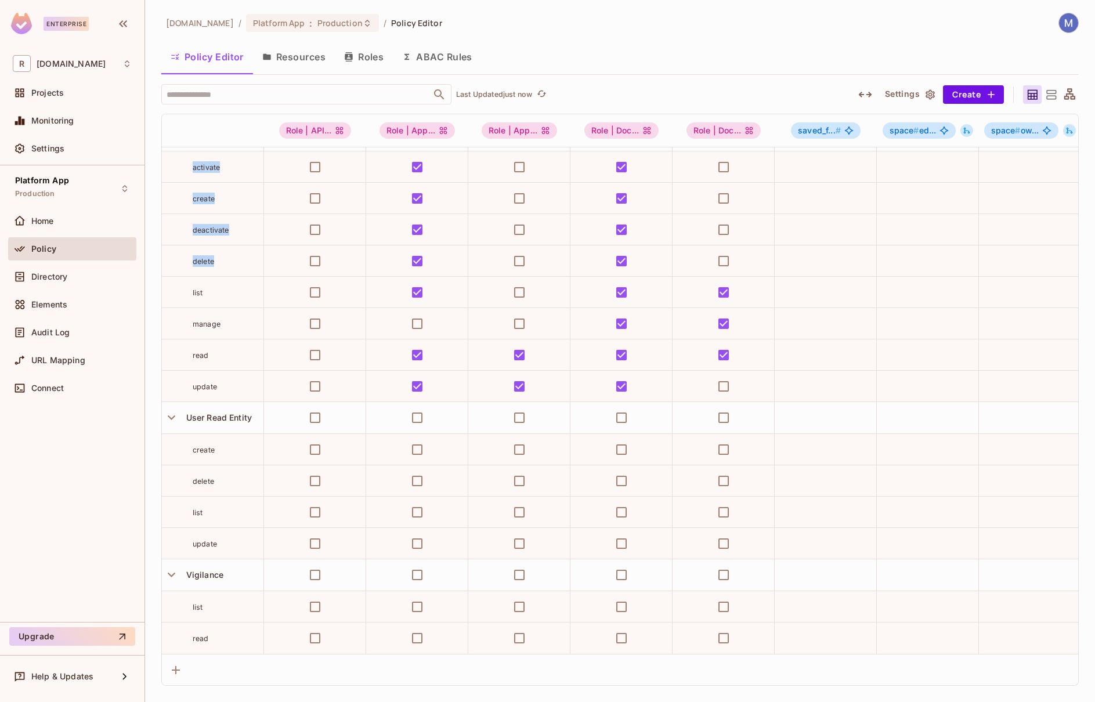
scroll to position [4620, 0]
drag, startPoint x: 174, startPoint y: 191, endPoint x: 189, endPoint y: 647, distance: 456.4
copy tbody "activate create deactivate delete list manage read update Account Action Entity…"
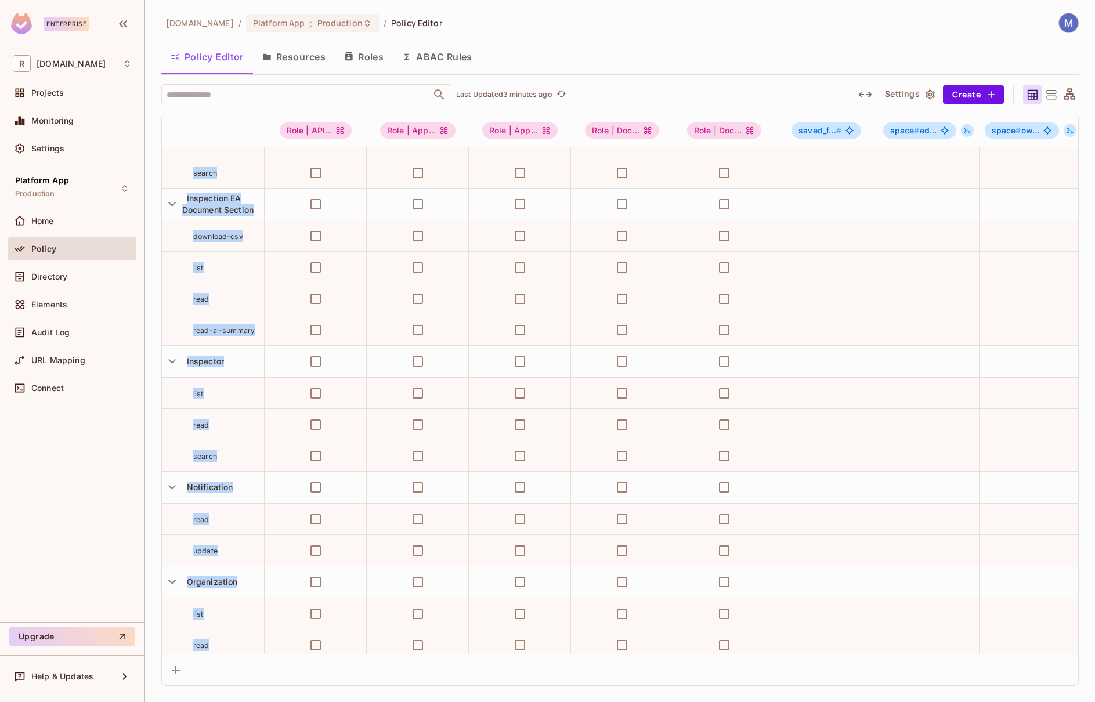
scroll to position [2877, 0]
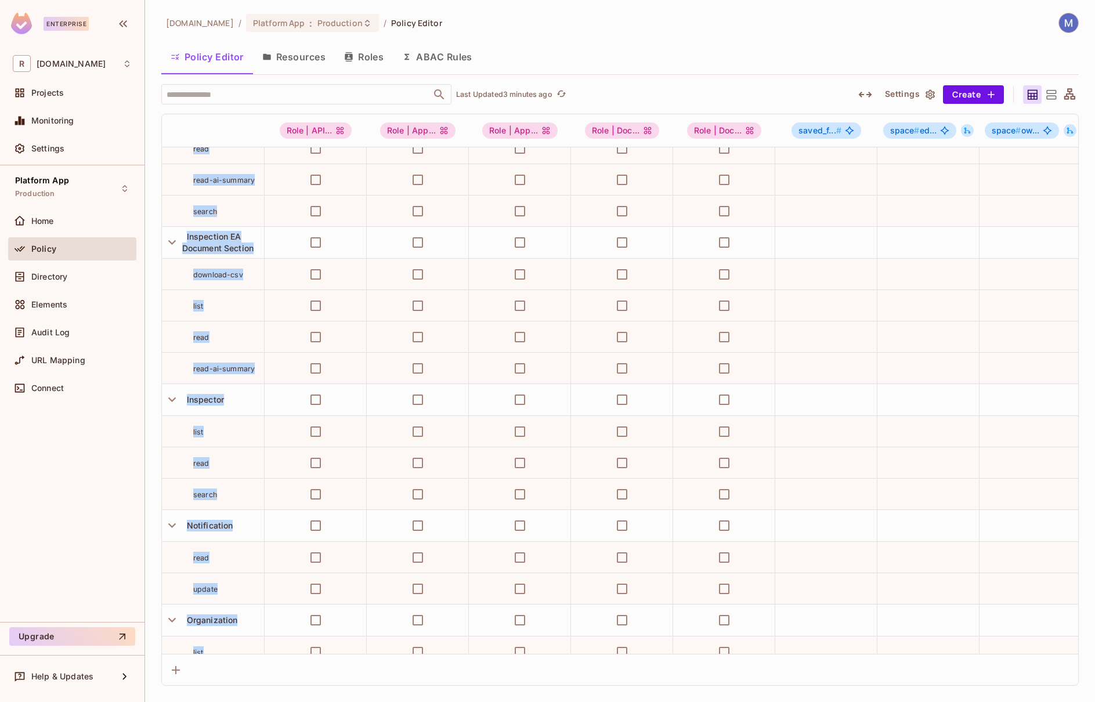
click at [263, 221] on td "search" at bounding box center [213, 211] width 103 height 31
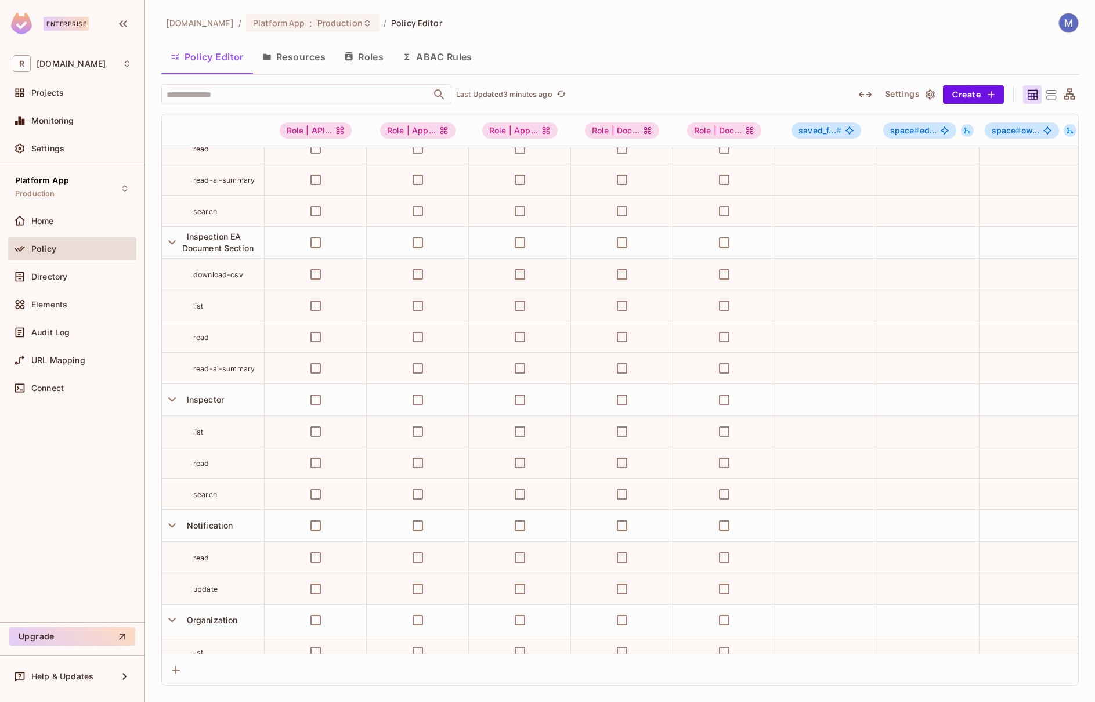
scroll to position [1319, 0]
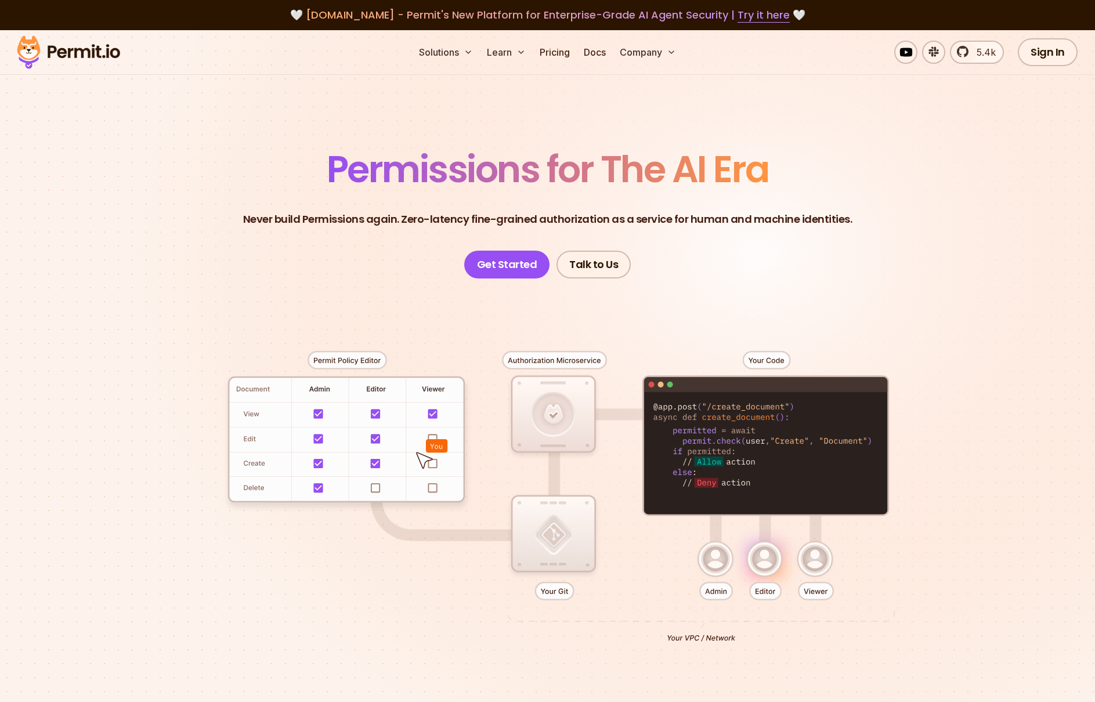
click at [907, 103] on section "Permissions for The AI Era Never build Permissions again. Zero-latency fine-gra…" at bounding box center [547, 413] width 1095 height 766
click at [598, 50] on link "Docs" at bounding box center [594, 52] width 31 height 23
